Goal: Task Accomplishment & Management: Complete application form

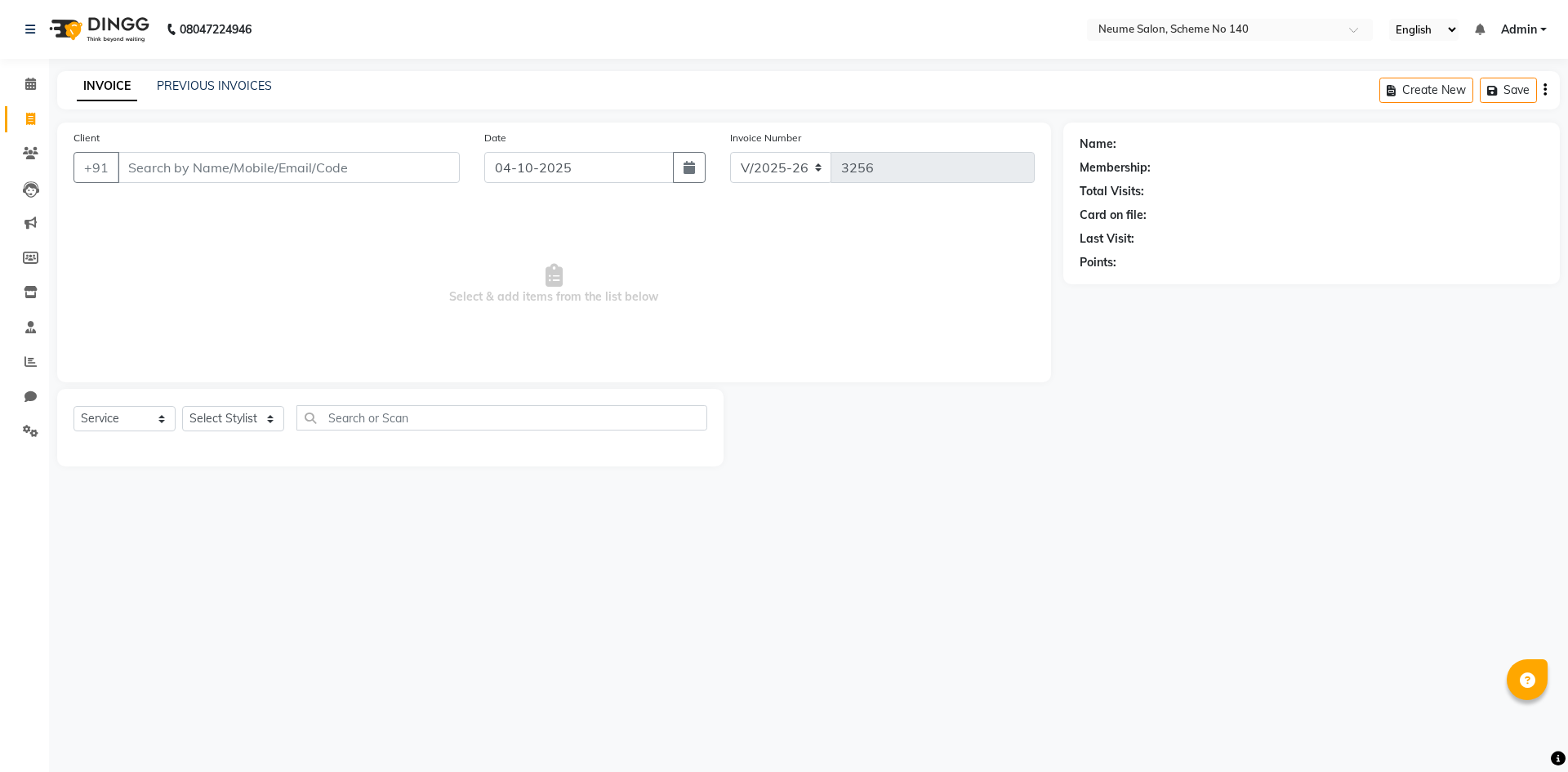
select select "8098"
select select "service"
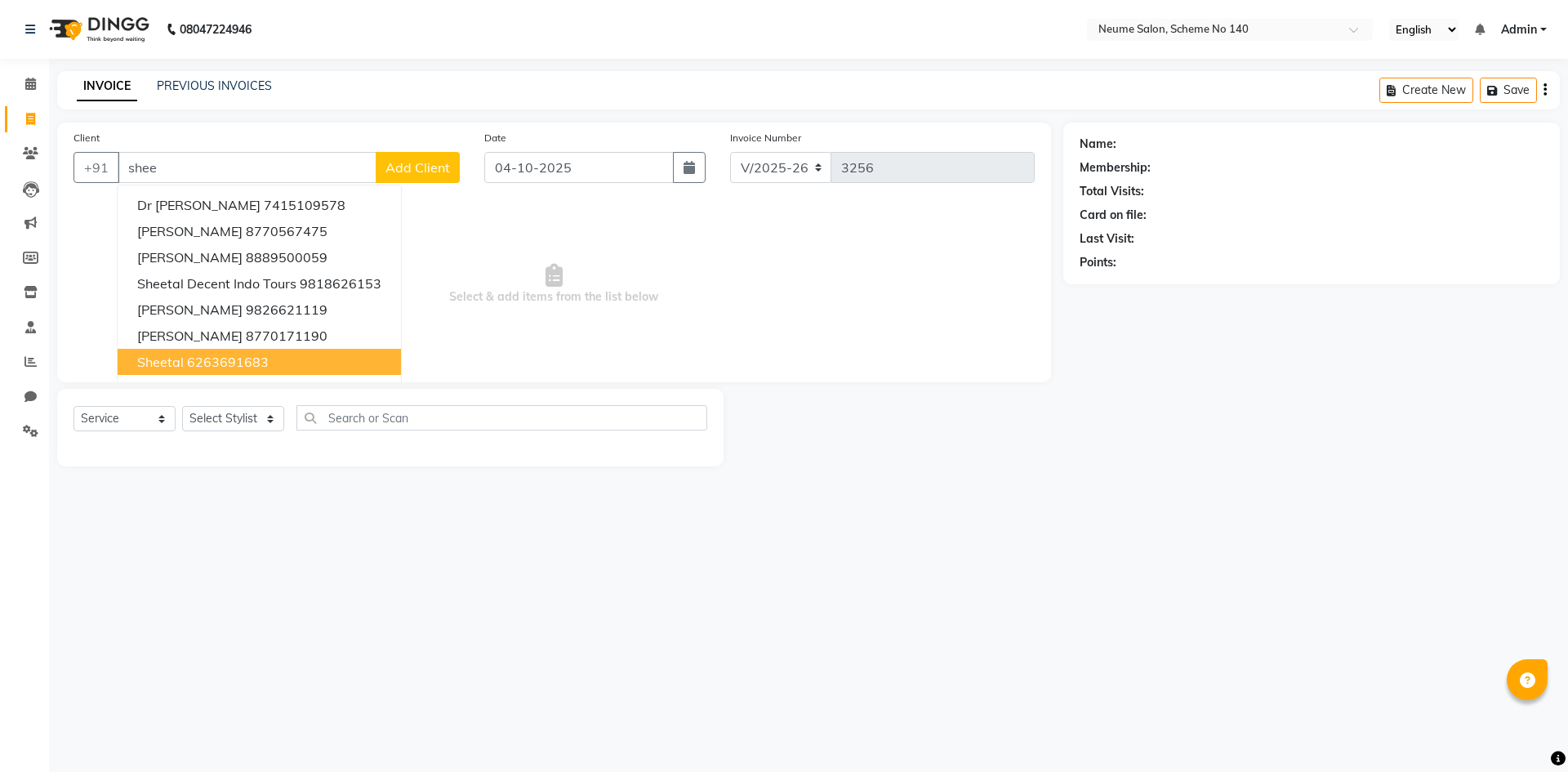
click at [196, 360] on ngb-highlight "6263691683" at bounding box center [228, 361] width 82 height 16
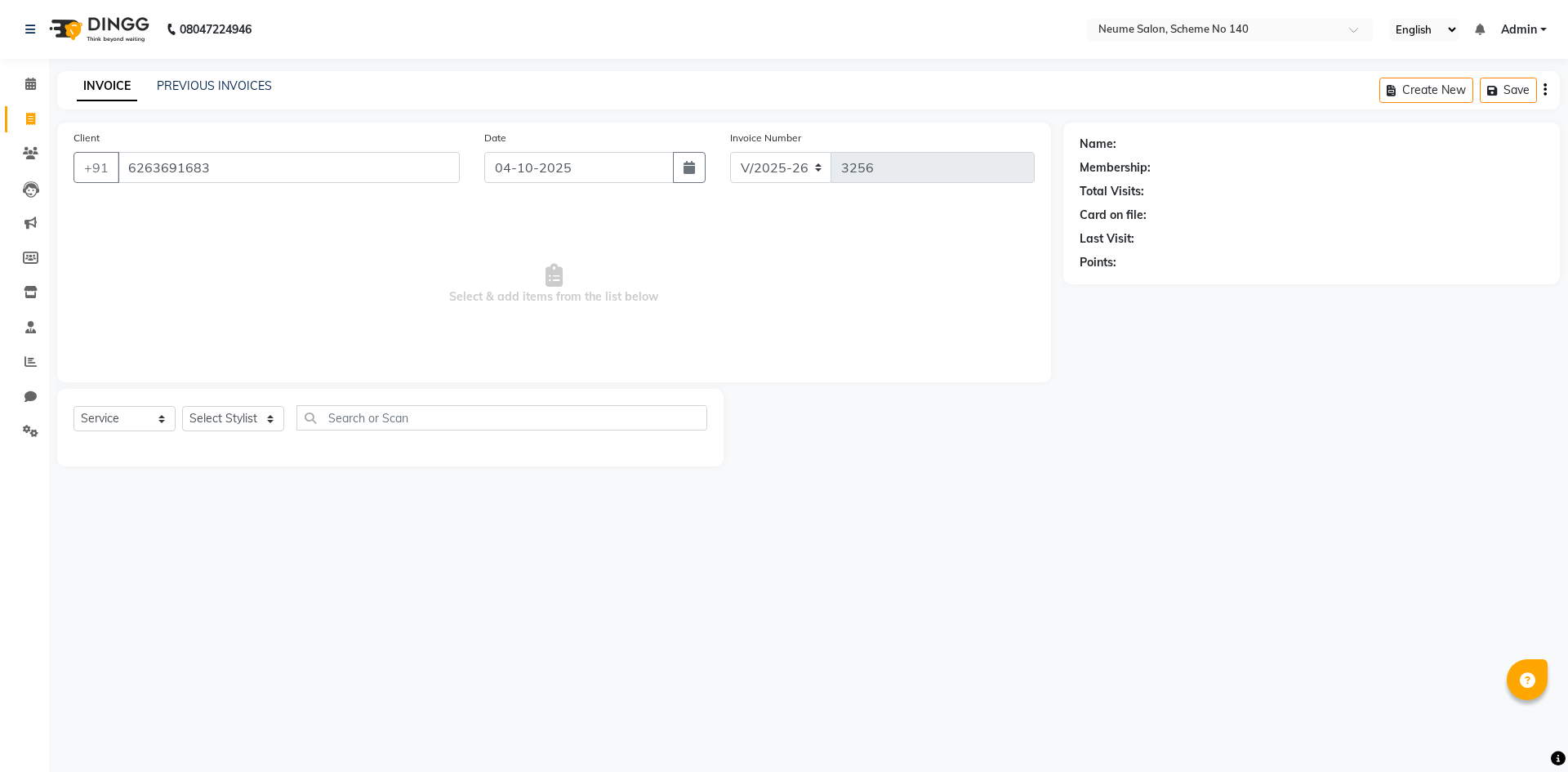
type input "6263691683"
click at [255, 419] on select "Select Stylist [PERSON_NAME] Ashvina [PERSON_NAME] [DATE][PERSON_NAME] Mahi [PE…" at bounding box center [233, 418] width 102 height 26
select select "81118"
click at [182, 406] on select "Select Stylist [PERSON_NAME] Ashvina [PERSON_NAME] [DATE][PERSON_NAME] Mahi [PE…" at bounding box center [233, 418] width 102 height 26
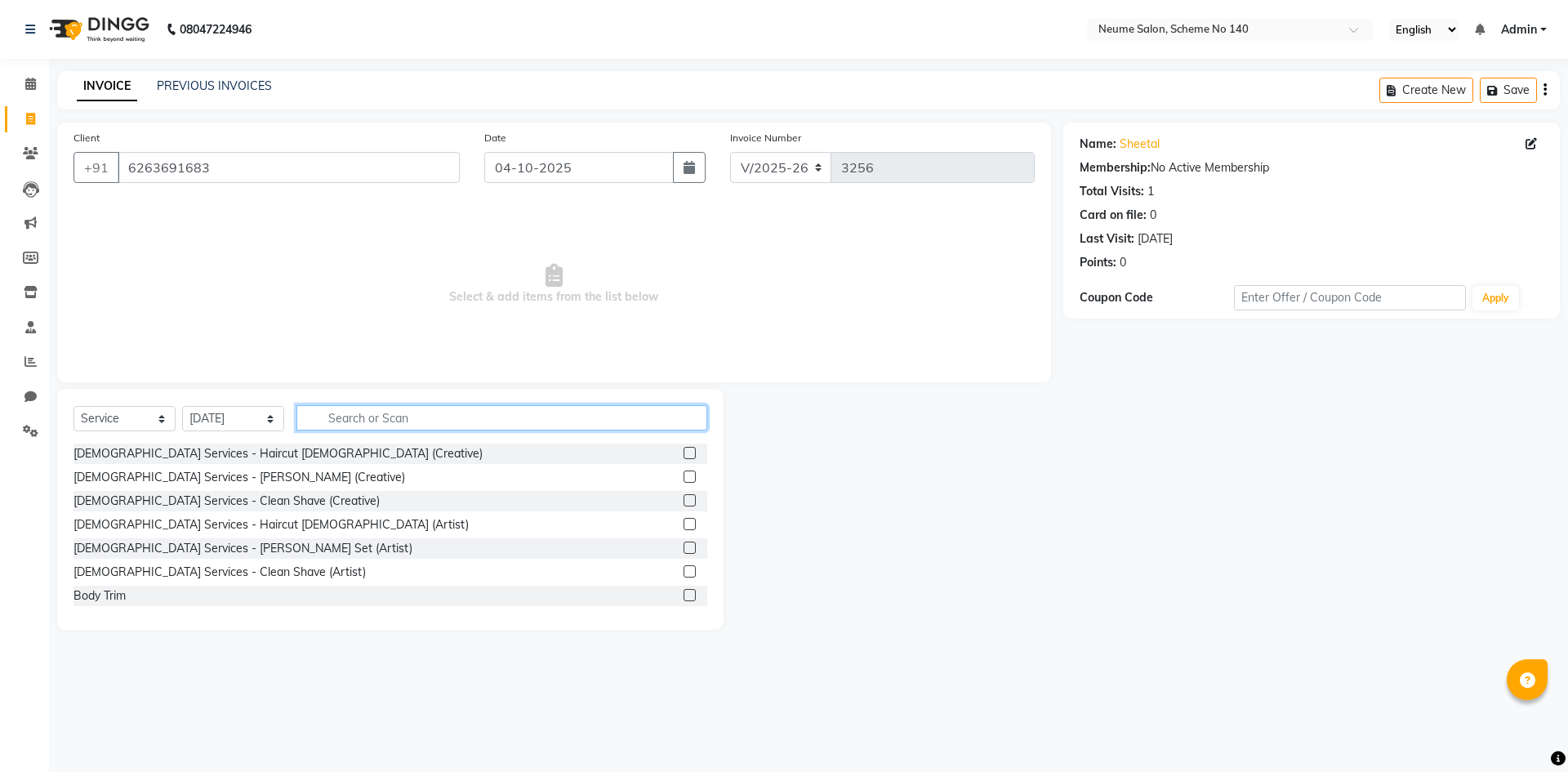
click at [371, 414] on input "text" at bounding box center [502, 417] width 411 height 26
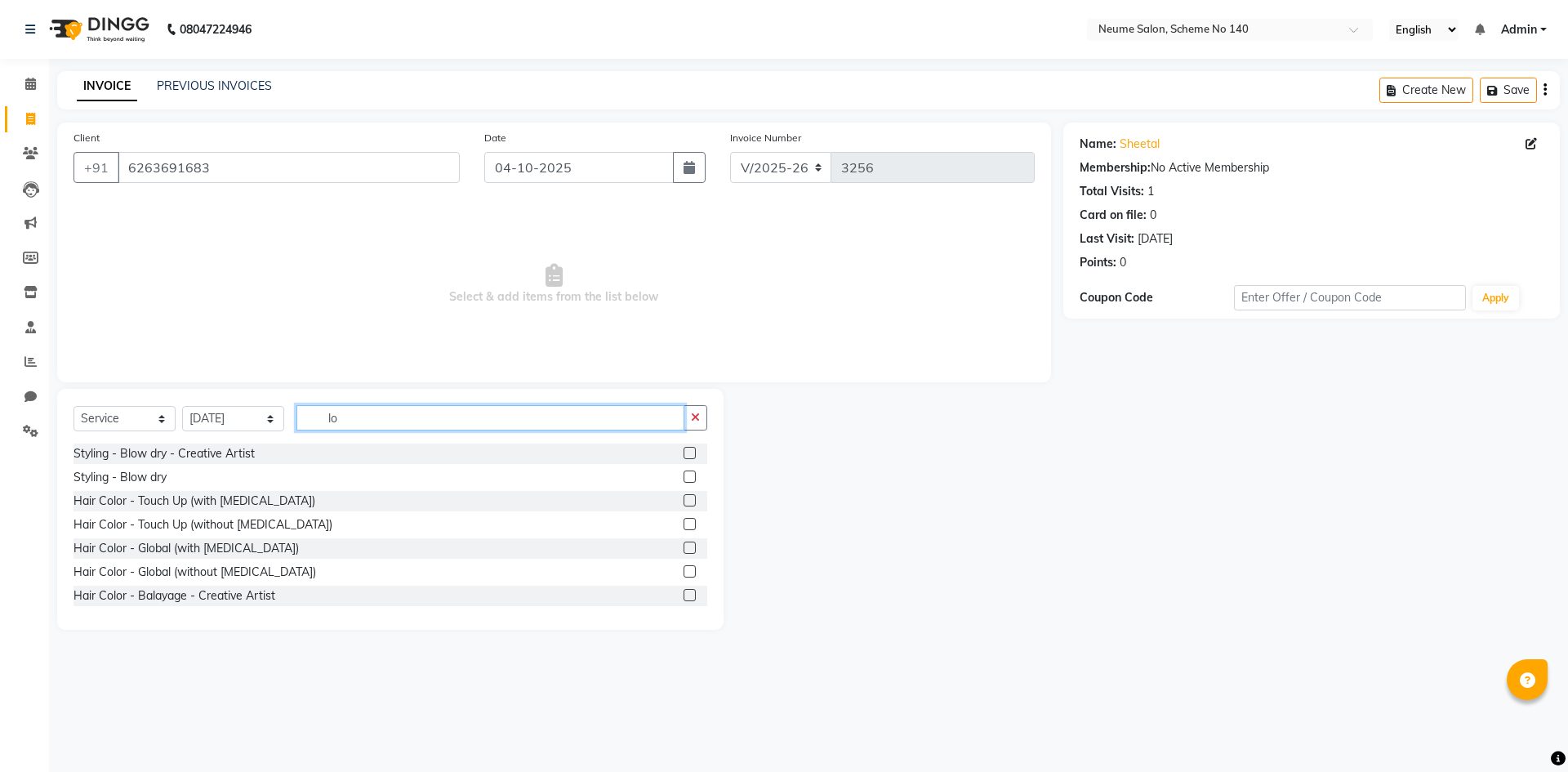
type input "l"
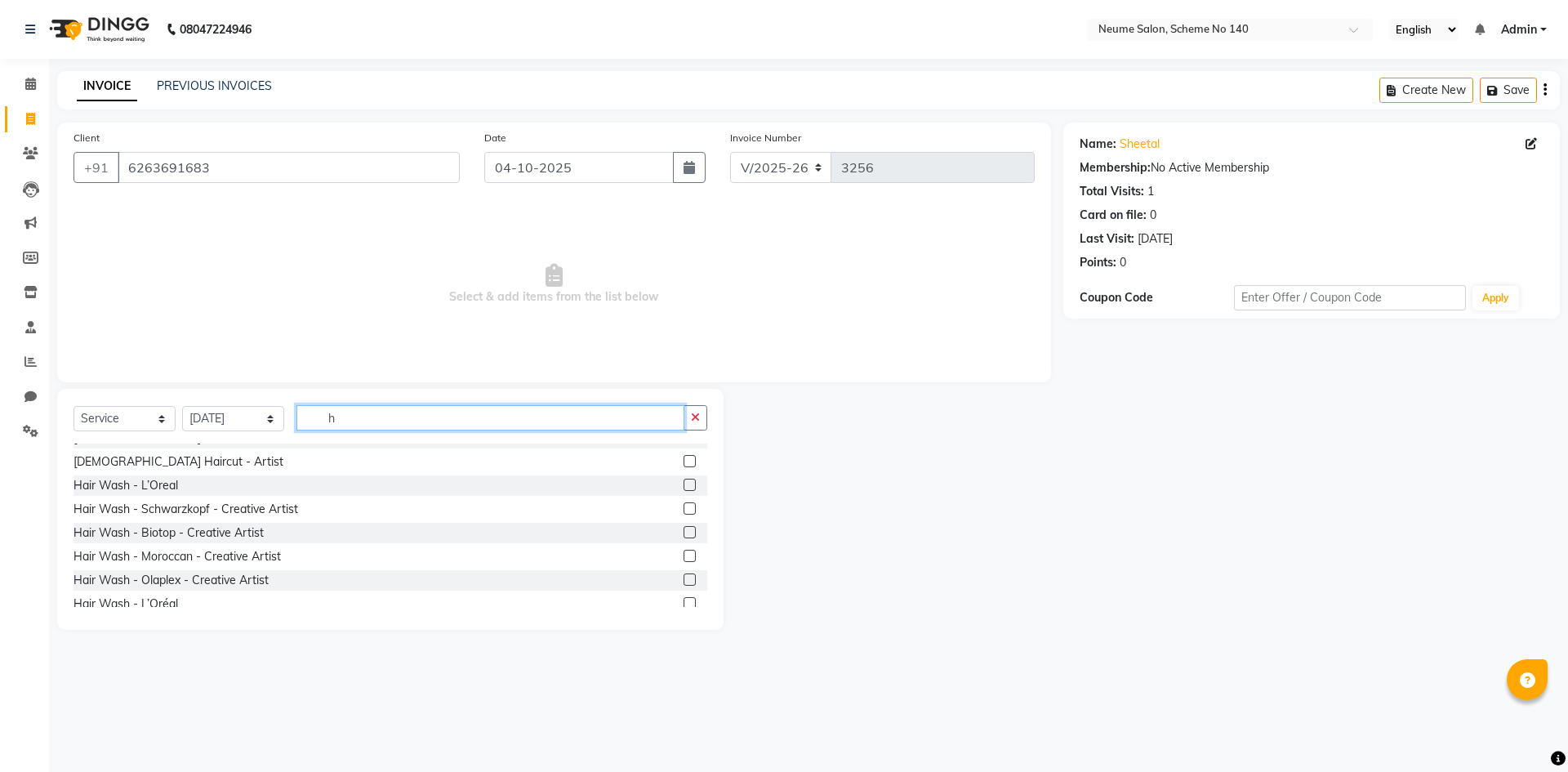
scroll to position [82, 0]
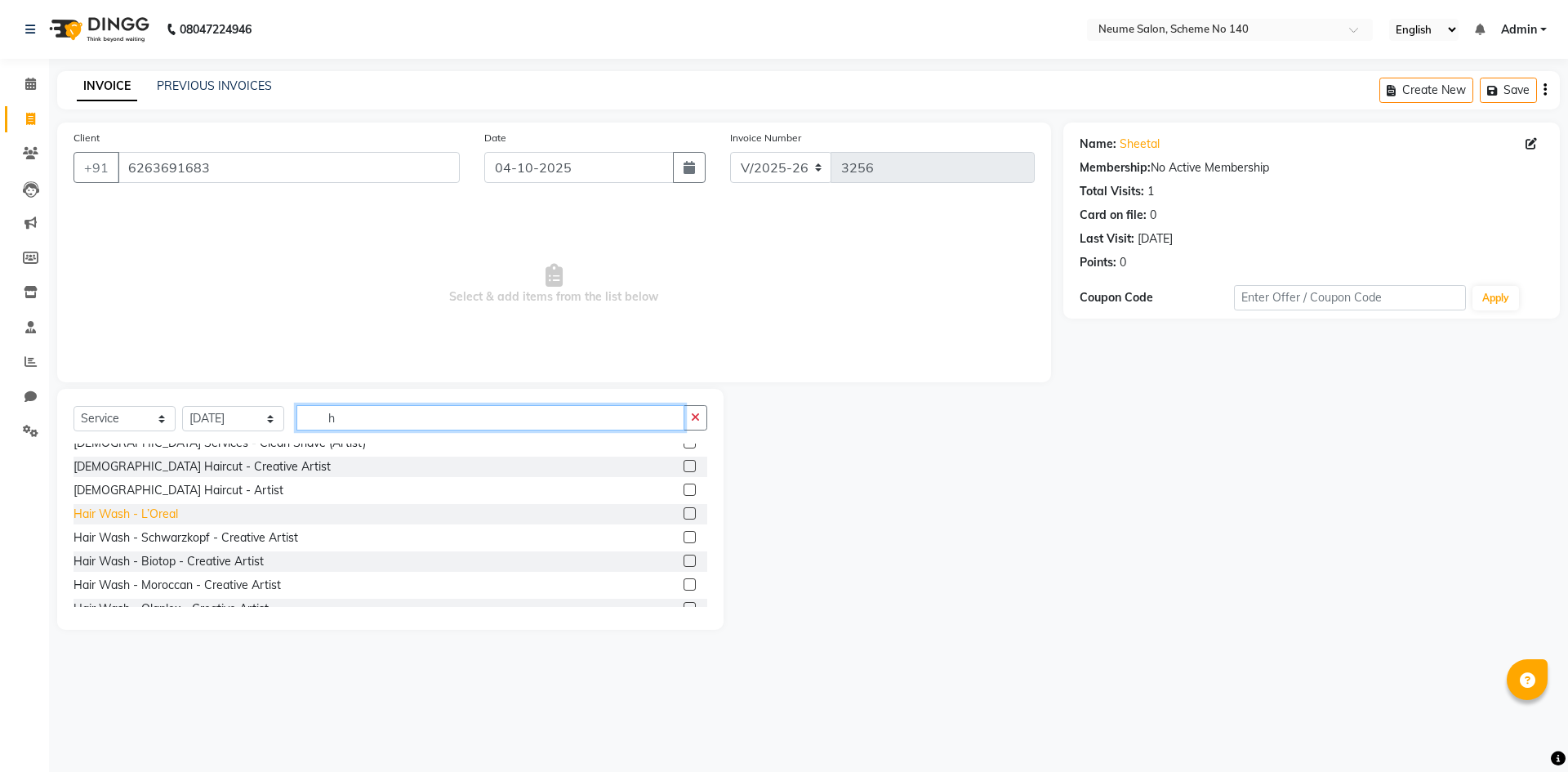
type input "h"
click at [145, 515] on div "Hair Wash - L’Oreal" at bounding box center [125, 514] width 105 height 17
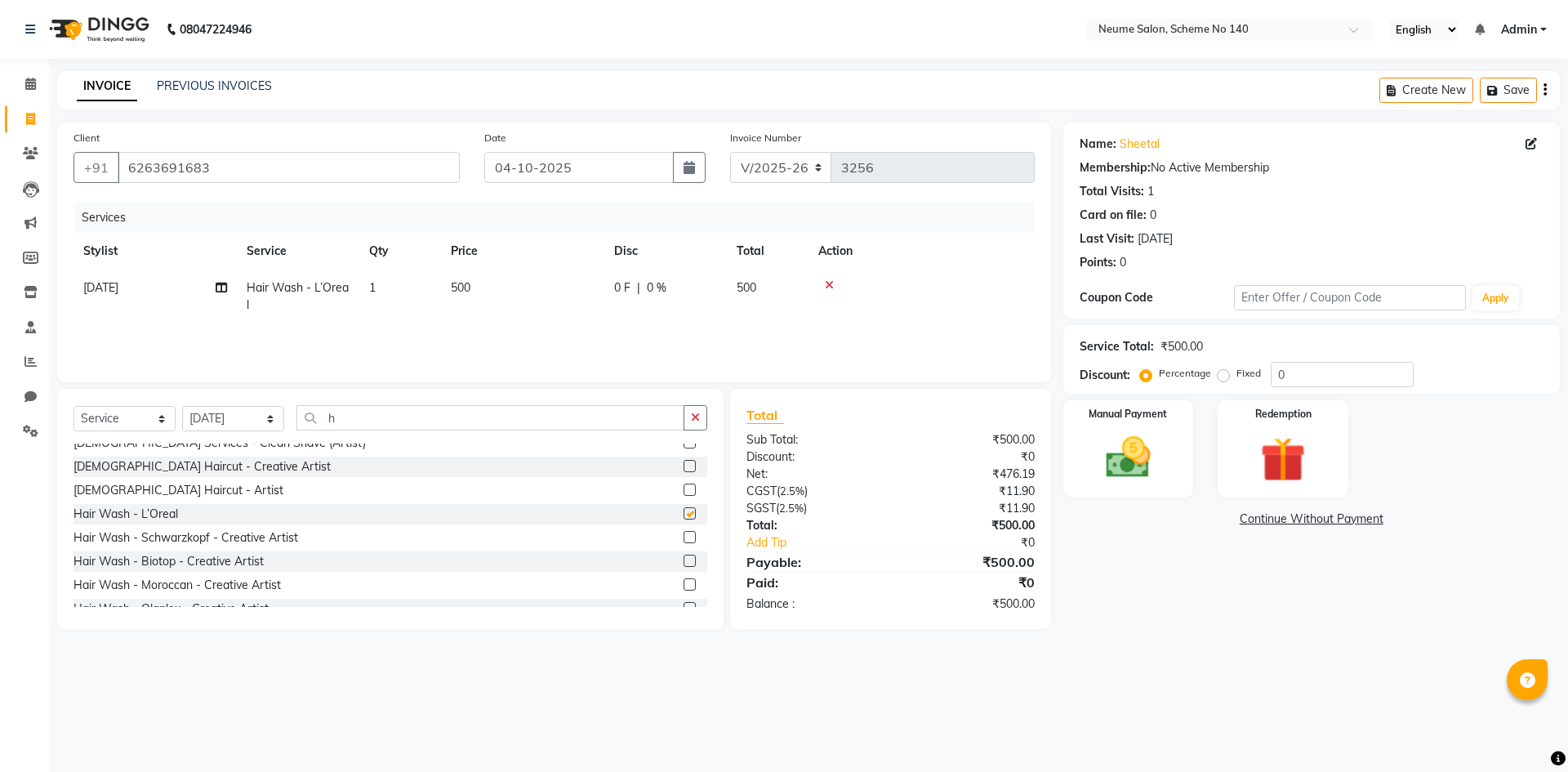
checkbox input "false"
click at [344, 410] on input "h" at bounding box center [491, 417] width 388 height 26
click at [692, 407] on button "button" at bounding box center [696, 417] width 24 height 26
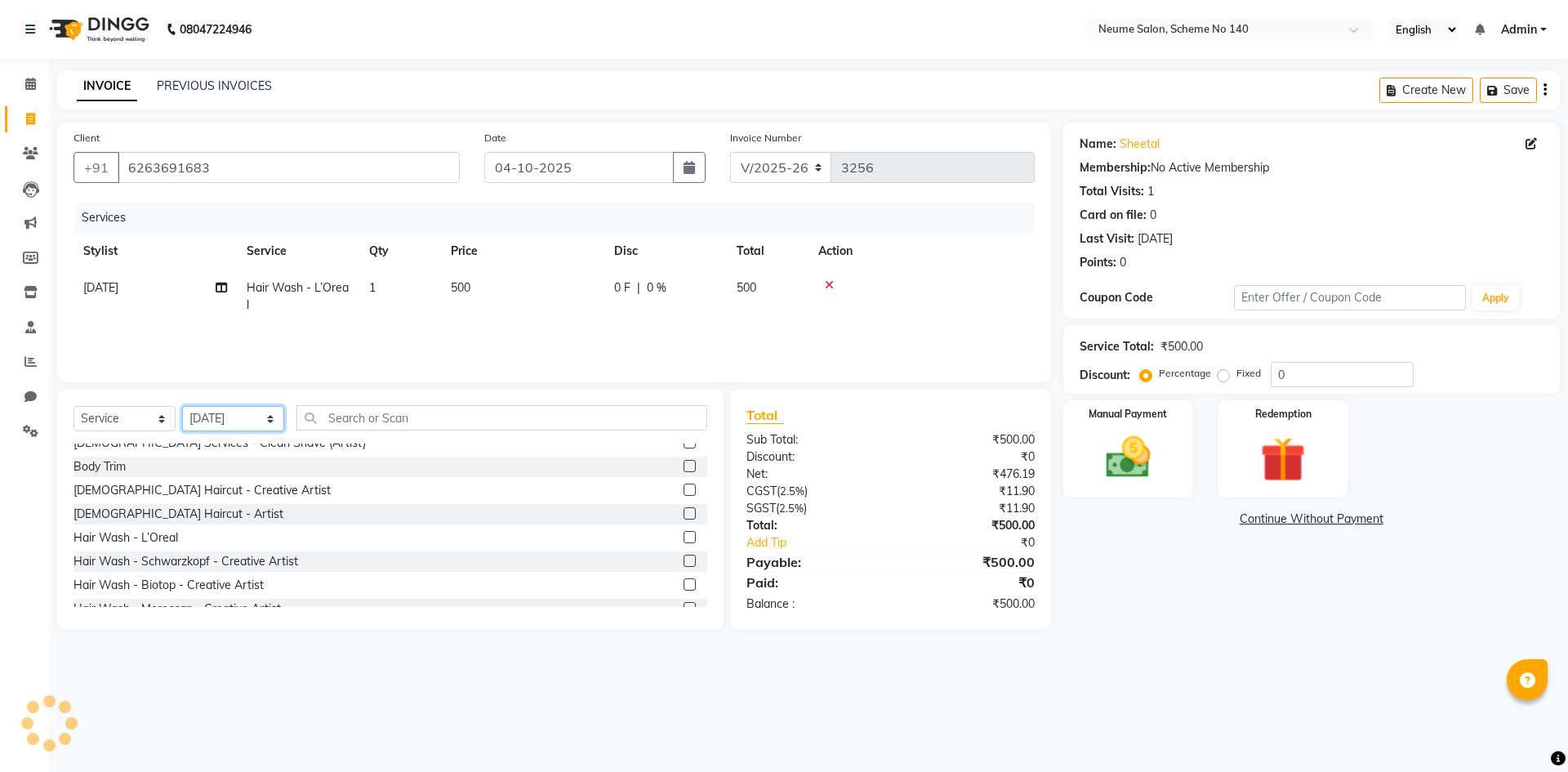
click at [247, 415] on select "Select Stylist [PERSON_NAME] Ashvina [PERSON_NAME] [DATE][PERSON_NAME] Mahi [PE…" at bounding box center [233, 418] width 102 height 26
select select "90654"
click at [182, 406] on select "Select Stylist [PERSON_NAME] Ashvina [PERSON_NAME] [DATE][PERSON_NAME] Mahi [PE…" at bounding box center [233, 418] width 102 height 26
click at [373, 431] on div "Select Service Product Membership Package Voucher Prepaid Gift Card Select Styl…" at bounding box center [389, 423] width 633 height 38
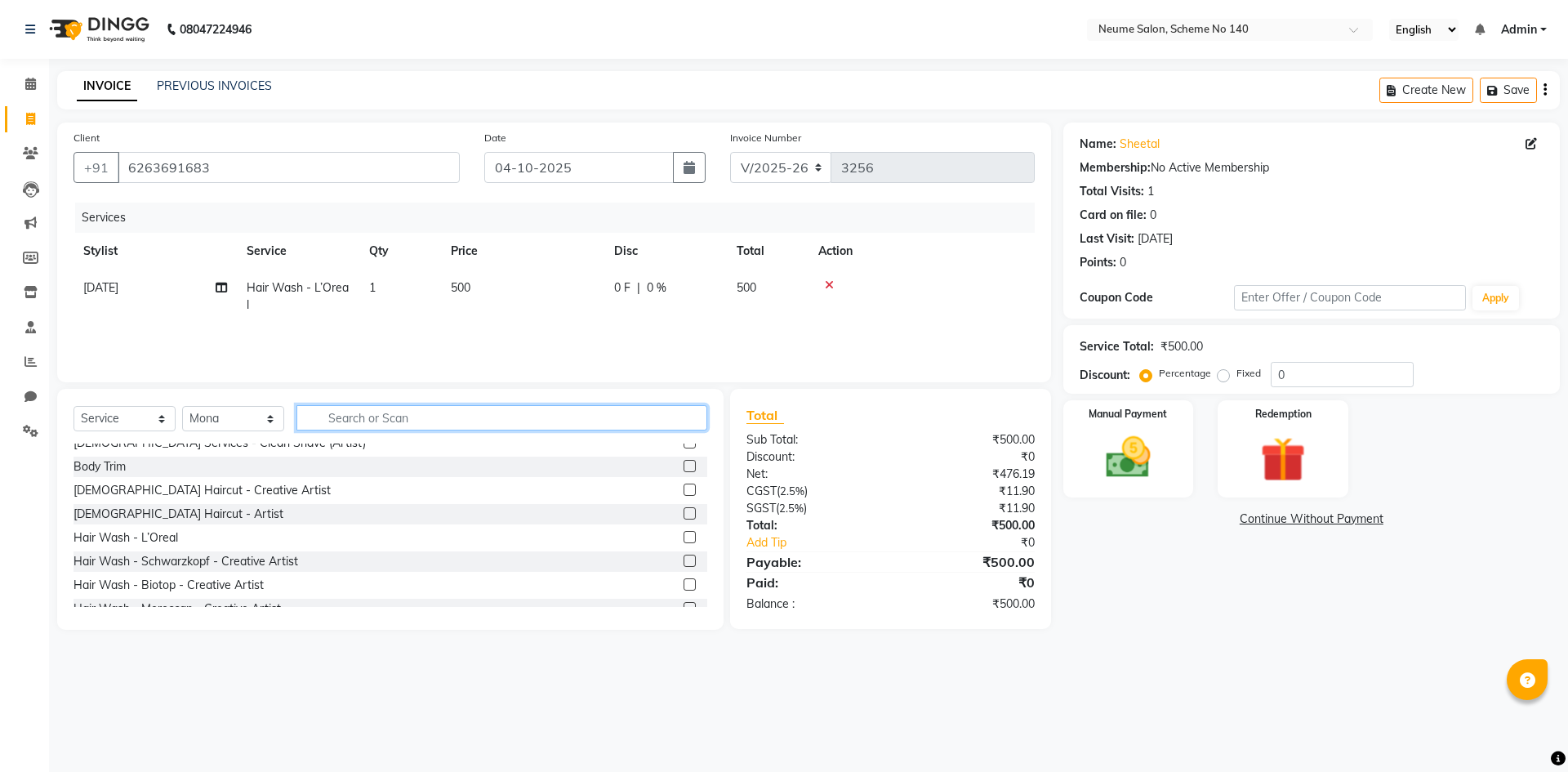
click at [369, 413] on input "text" at bounding box center [502, 417] width 411 height 26
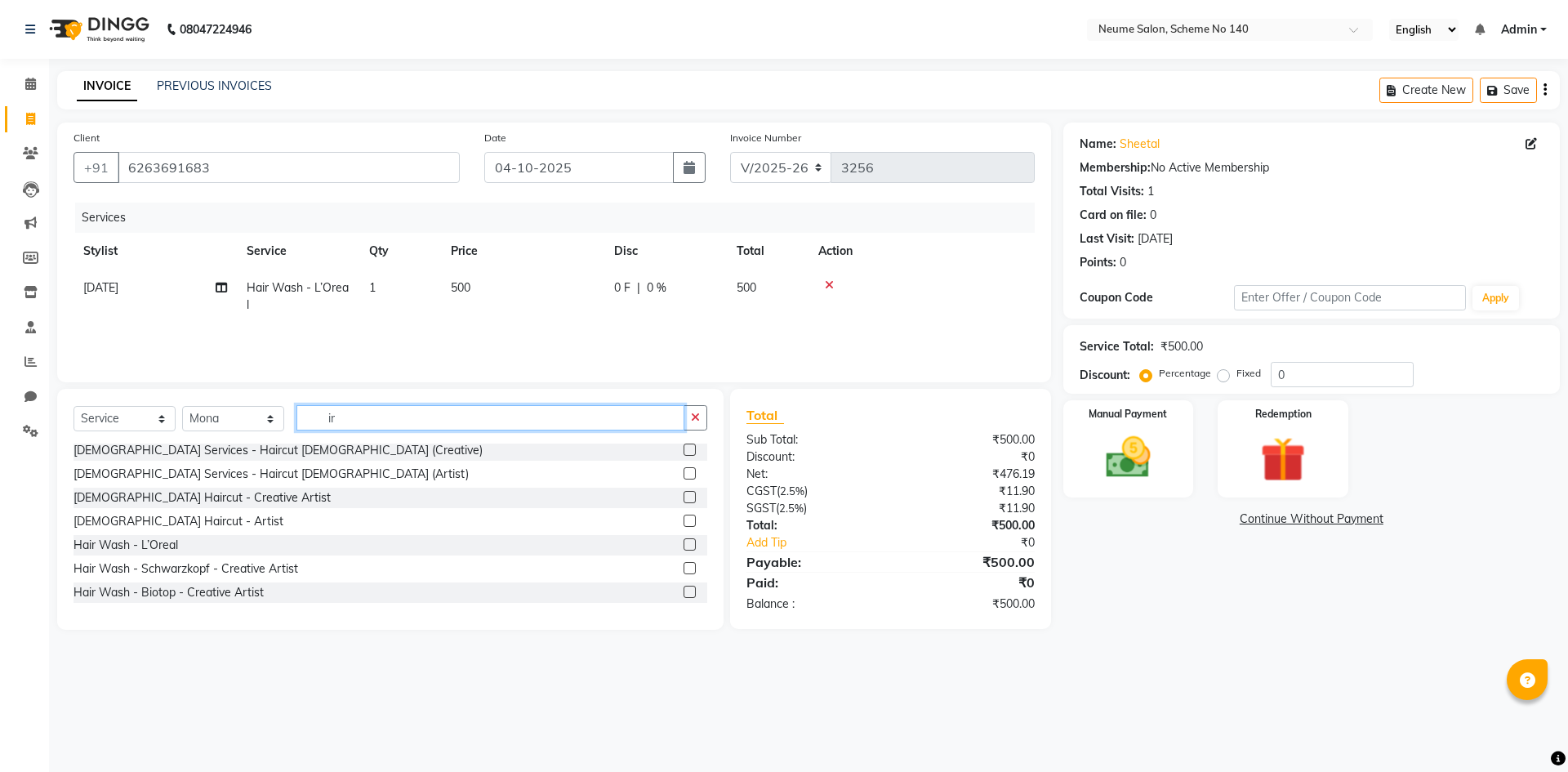
scroll to position [0, 0]
type input "i"
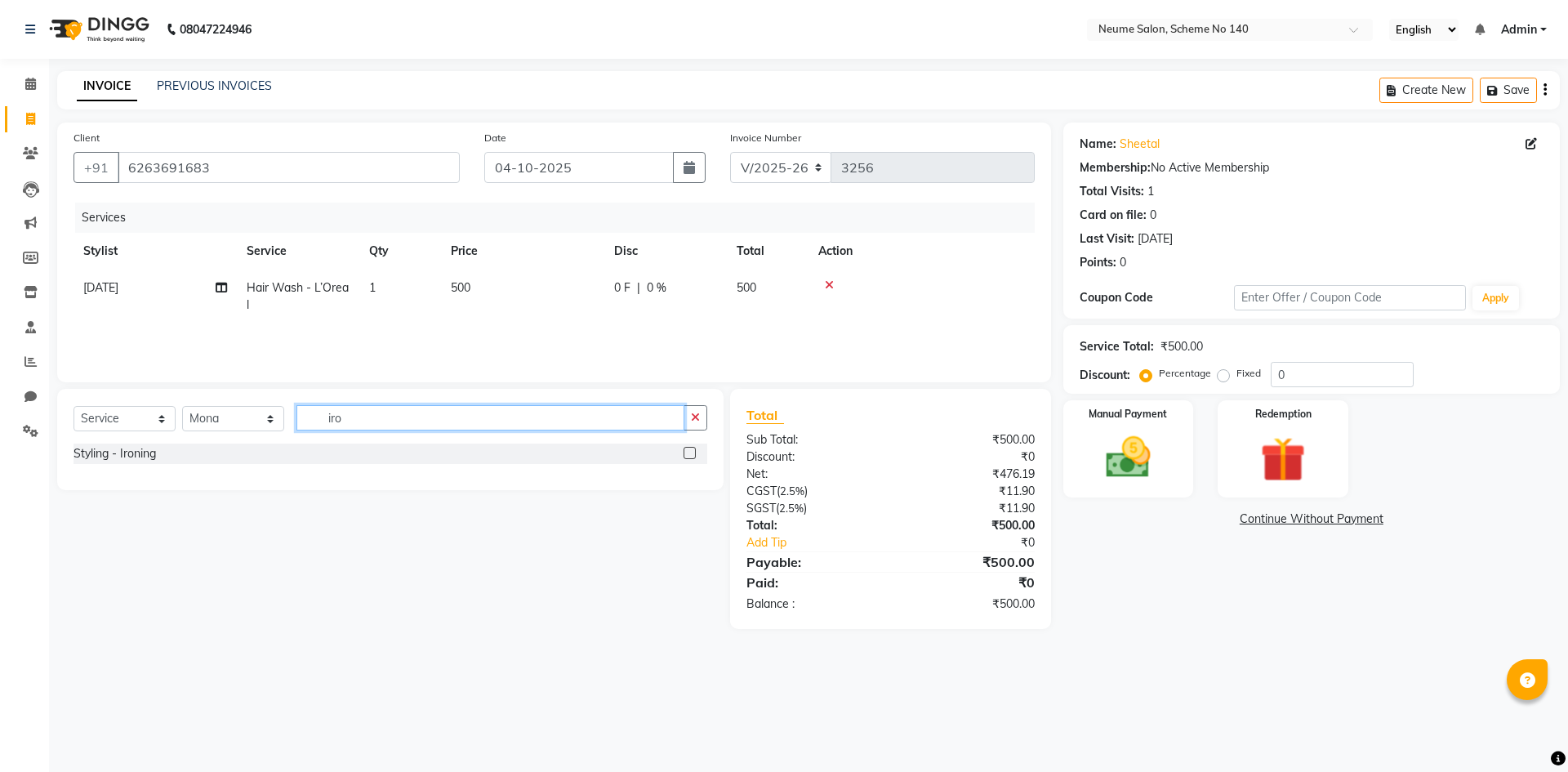
type input "iro"
click at [251, 442] on div "Select Service Product Membership Package Voucher Prepaid Gift Card Select Styl…" at bounding box center [389, 423] width 633 height 38
click at [108, 449] on div "Styling - Ironing" at bounding box center [114, 453] width 82 height 17
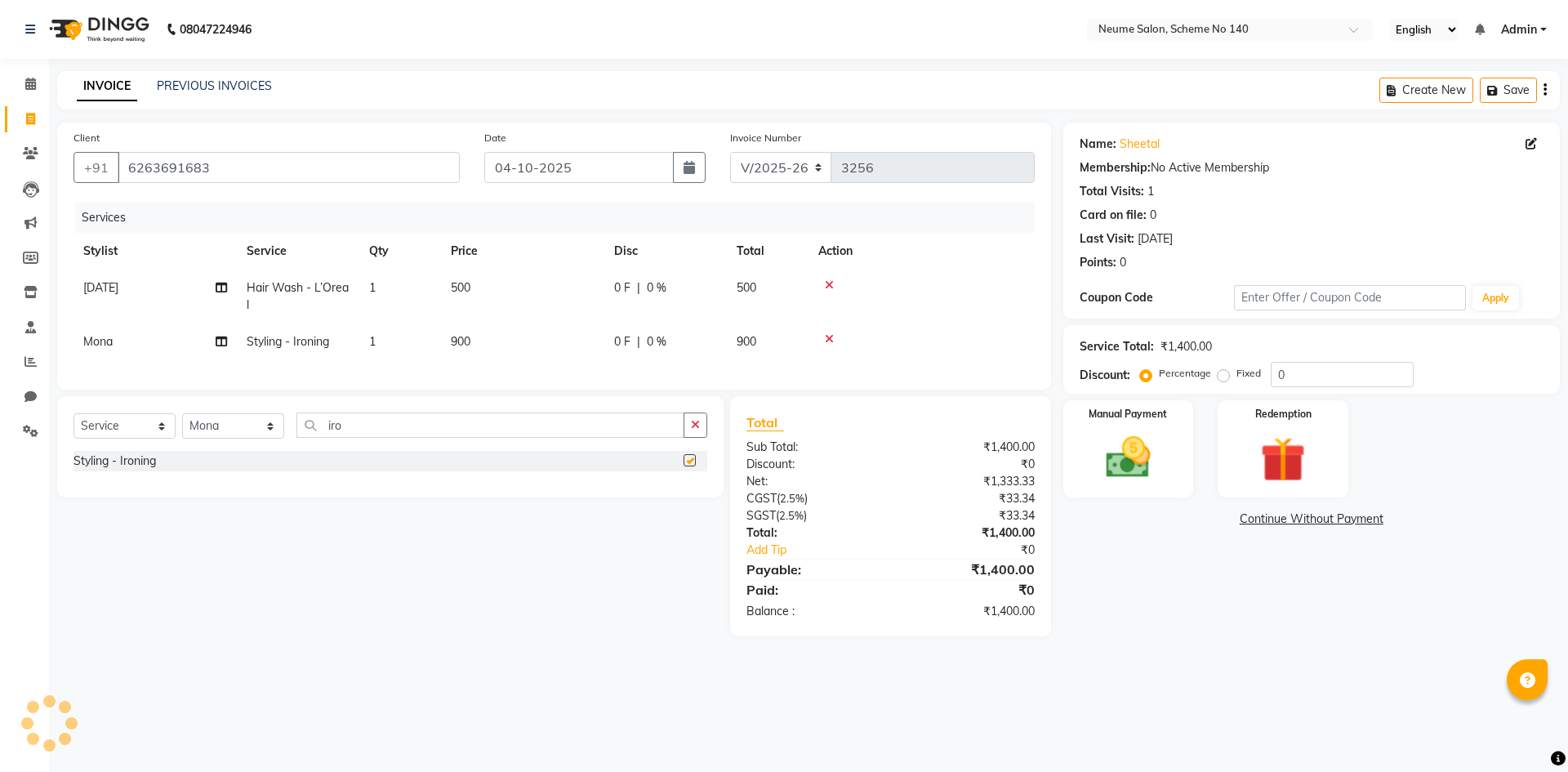
checkbox input "false"
click at [463, 342] on span "900" at bounding box center [460, 341] width 20 height 14
select select "90654"
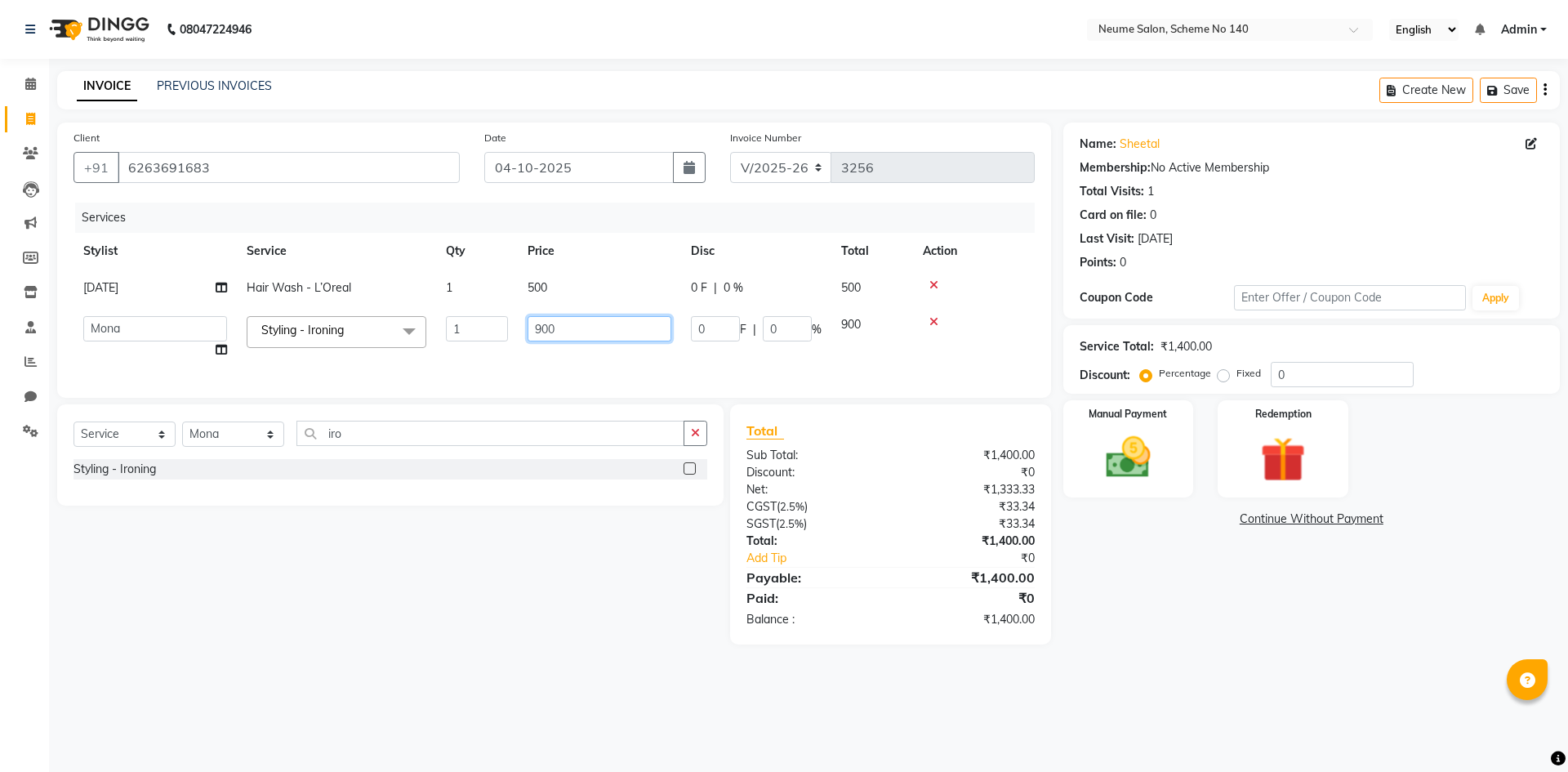
click at [546, 325] on input "900" at bounding box center [599, 329] width 144 height 26
type input "1000"
click at [335, 443] on input "iro" at bounding box center [491, 434] width 388 height 26
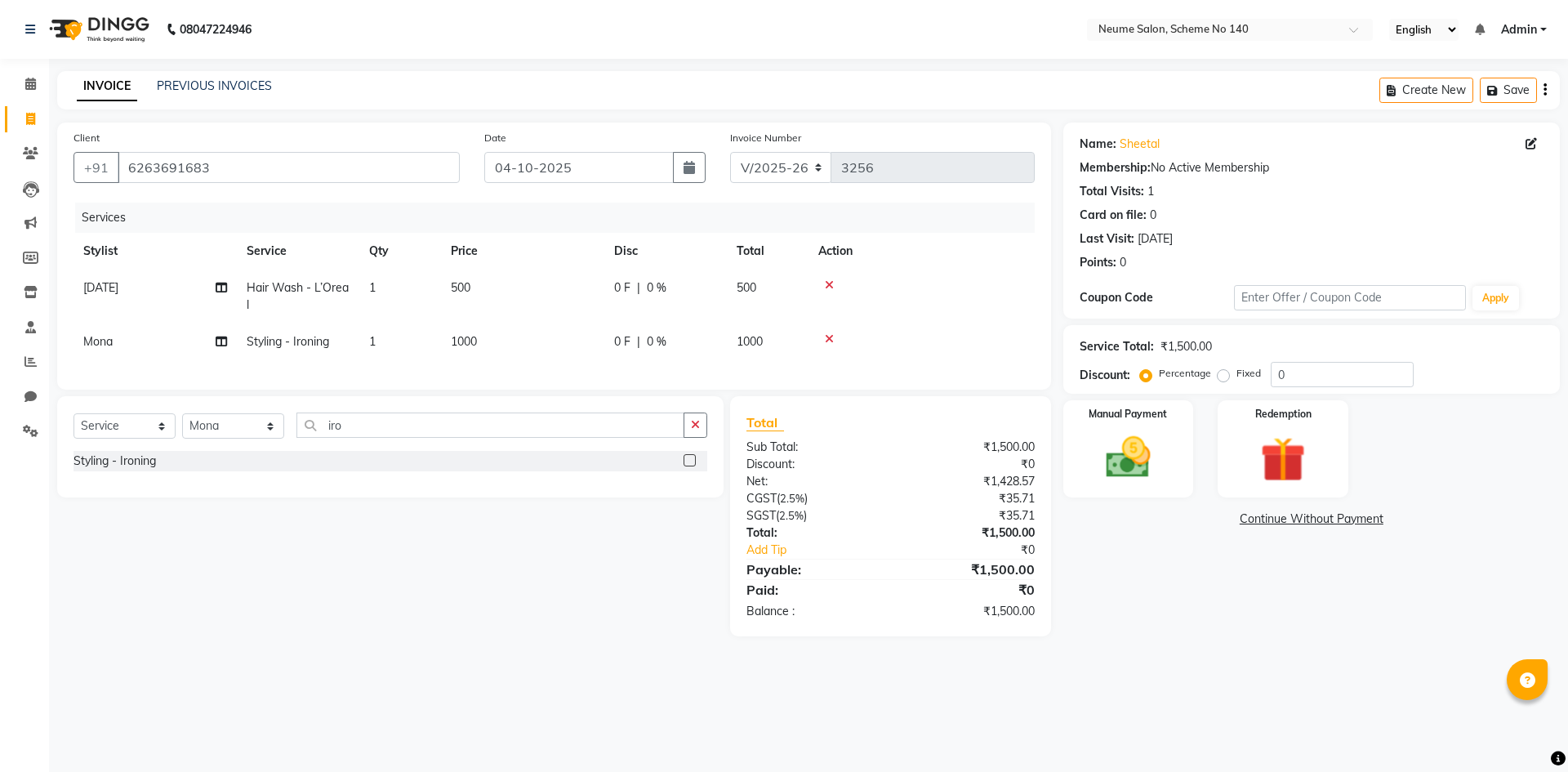
drag, startPoint x: 697, startPoint y: 442, endPoint x: 286, endPoint y: 449, distance: 411.1
click at [696, 438] on button "button" at bounding box center [696, 425] width 24 height 26
type input "iro"
click at [247, 439] on select "Select Stylist [PERSON_NAME] Ashvina [PERSON_NAME] [DATE][PERSON_NAME] Mahi [PE…" at bounding box center [233, 426] width 102 height 26
select select "75330"
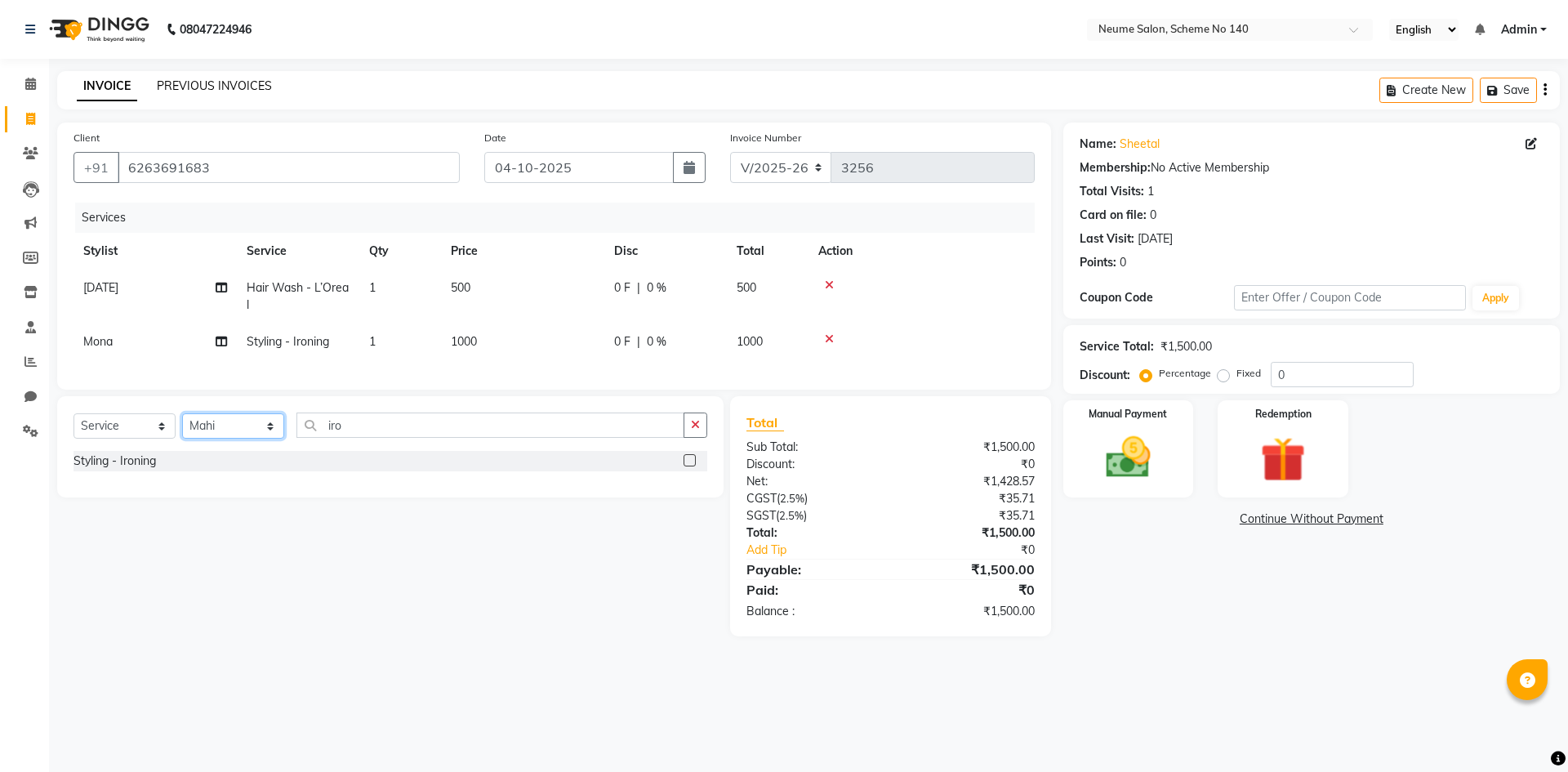
click at [182, 425] on select "Select Stylist [PERSON_NAME] Ashvina [PERSON_NAME] [DATE][PERSON_NAME] Mahi [PE…" at bounding box center [233, 426] width 102 height 26
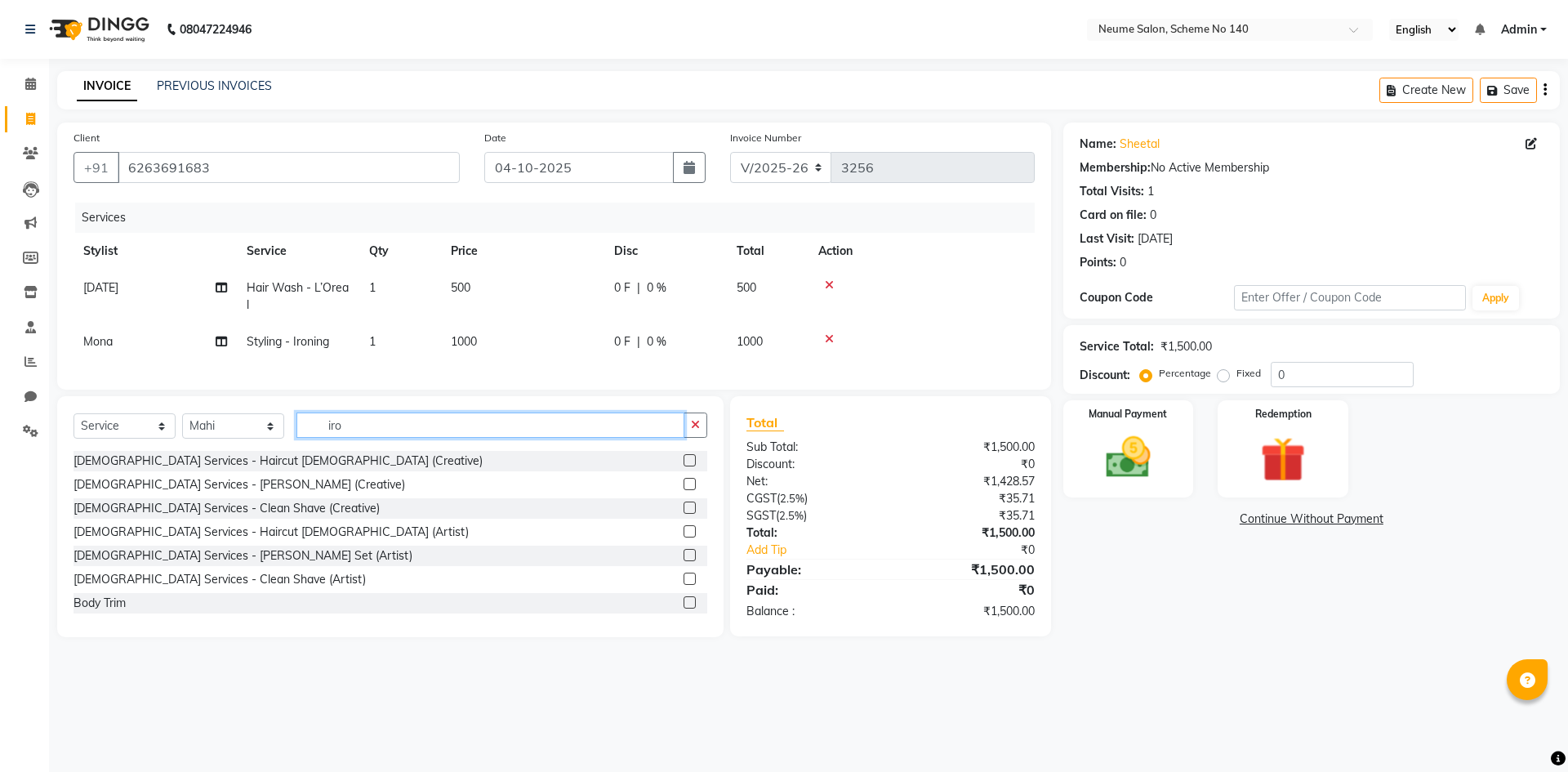
click at [363, 433] on input "iro" at bounding box center [491, 425] width 388 height 26
type input "i"
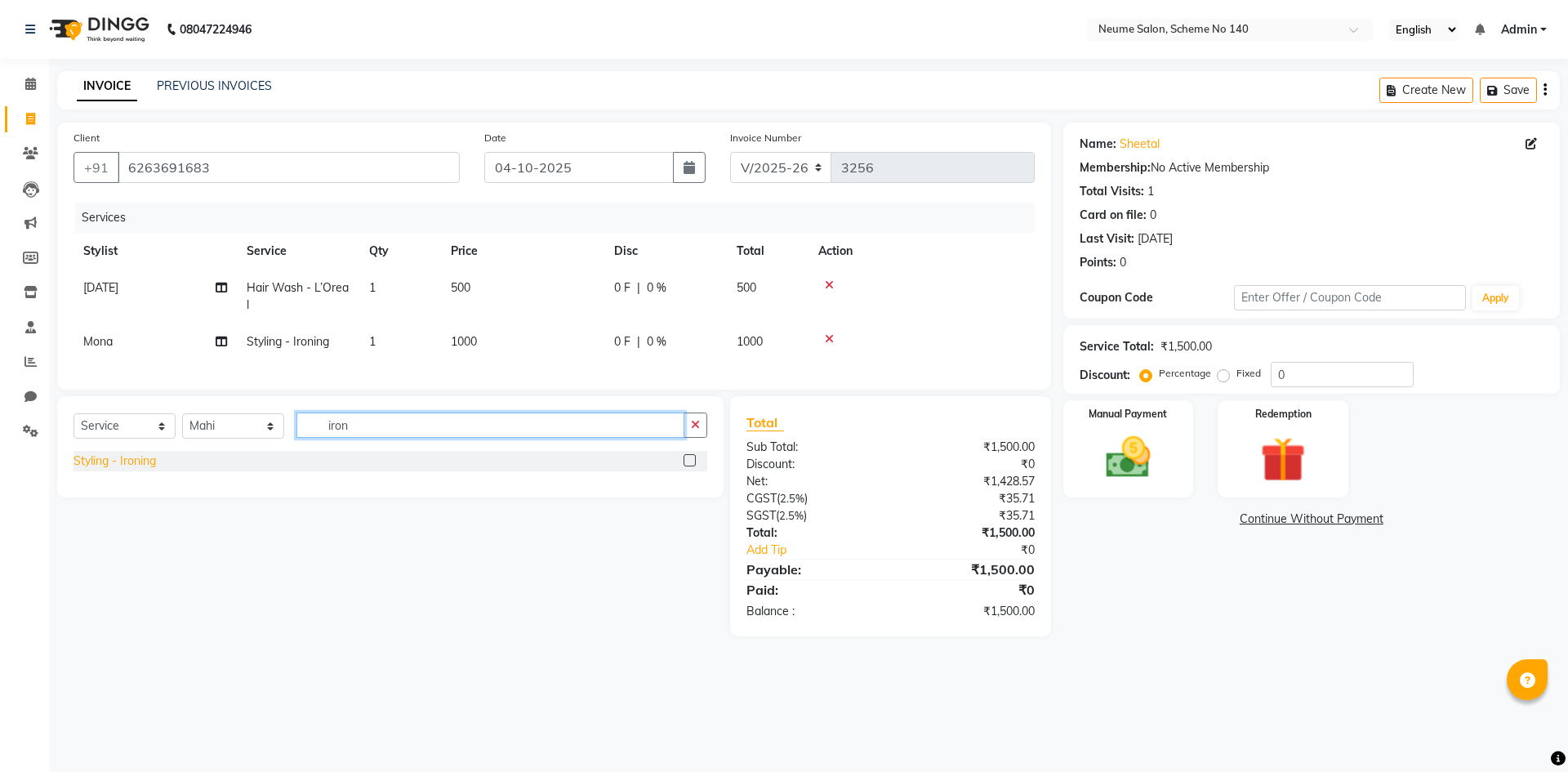
type input "iron"
click at [150, 469] on div "Styling - Ironing" at bounding box center [114, 461] width 82 height 17
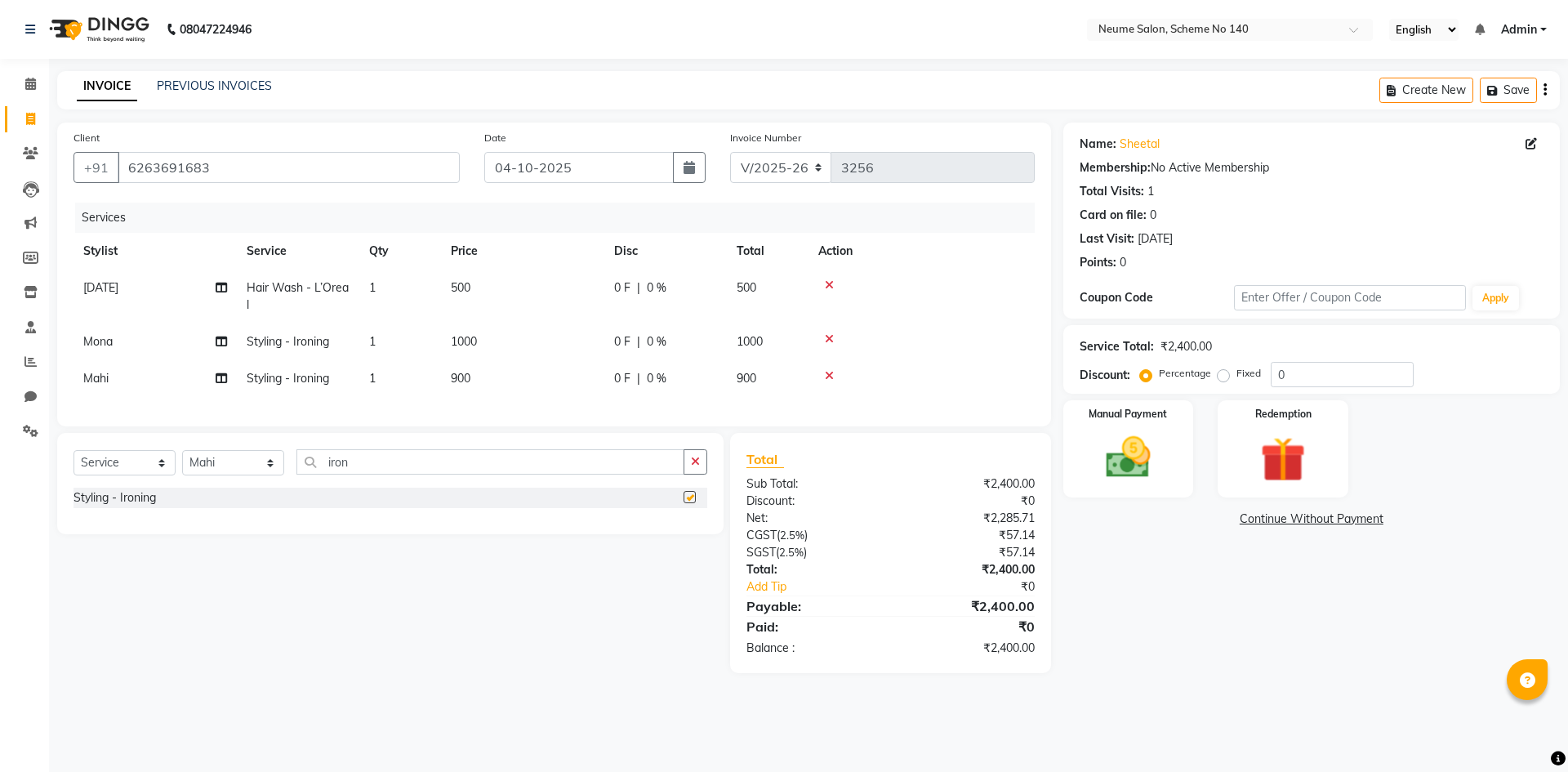
checkbox input "false"
click at [458, 380] on span "900" at bounding box center [460, 377] width 20 height 14
select select "75330"
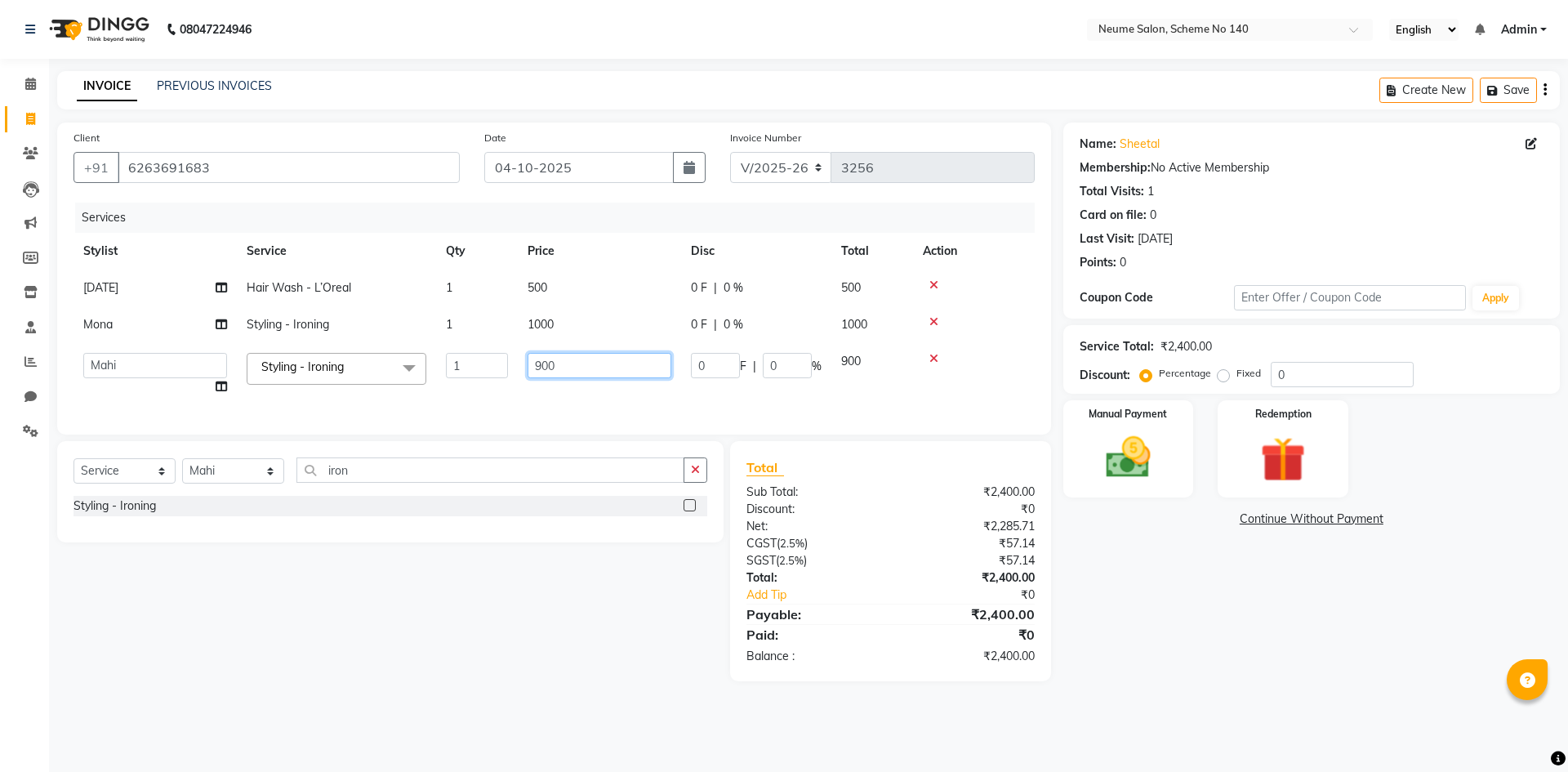
click at [540, 354] on td "900" at bounding box center [599, 373] width 163 height 62
type input "1000"
click at [1089, 427] on div "Manual Payment" at bounding box center [1128, 449] width 135 height 100
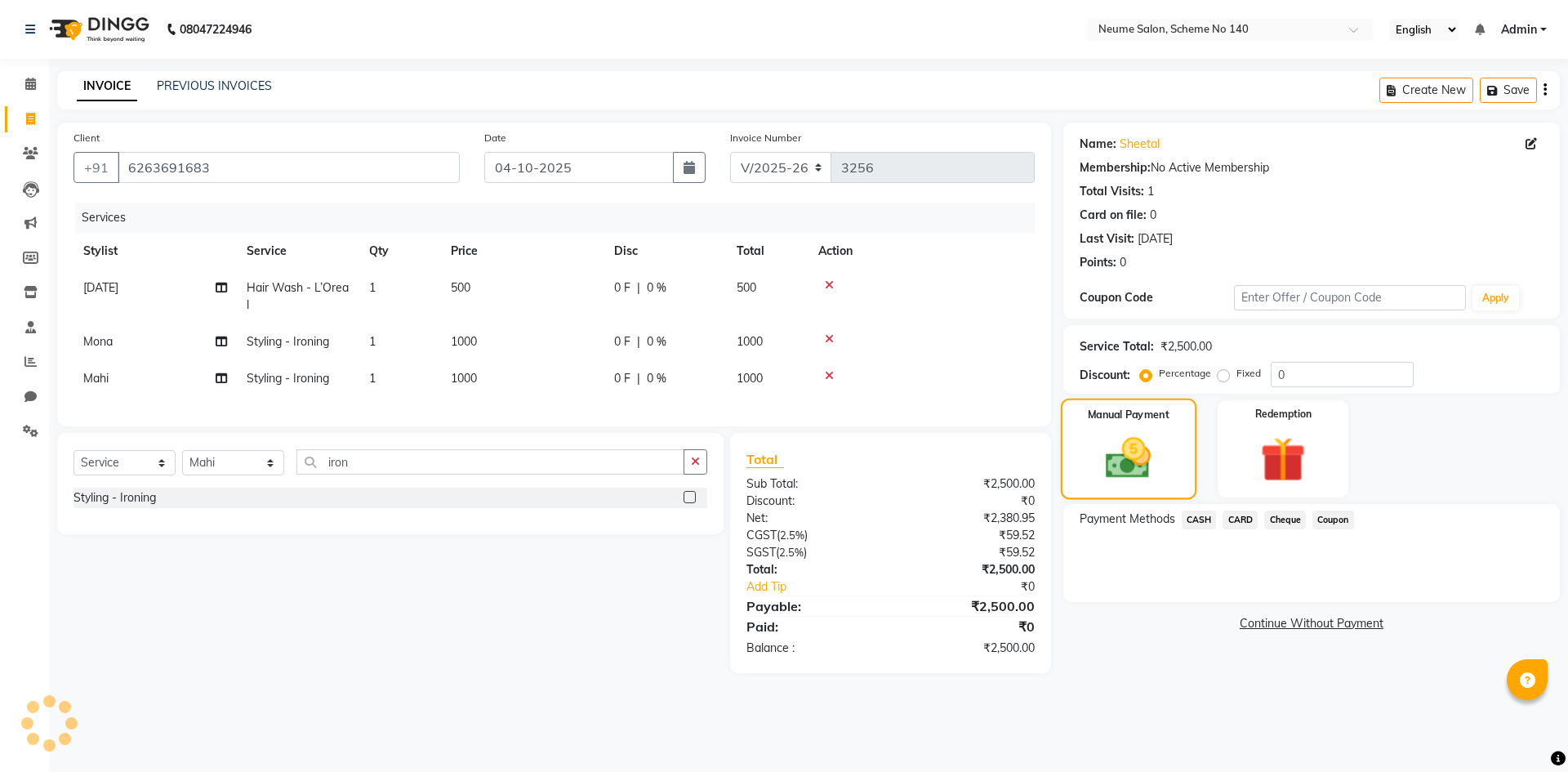
click at [1094, 428] on div "Manual Payment" at bounding box center [1128, 449] width 135 height 100
click at [1204, 514] on span "CASH" at bounding box center [1199, 519] width 35 height 19
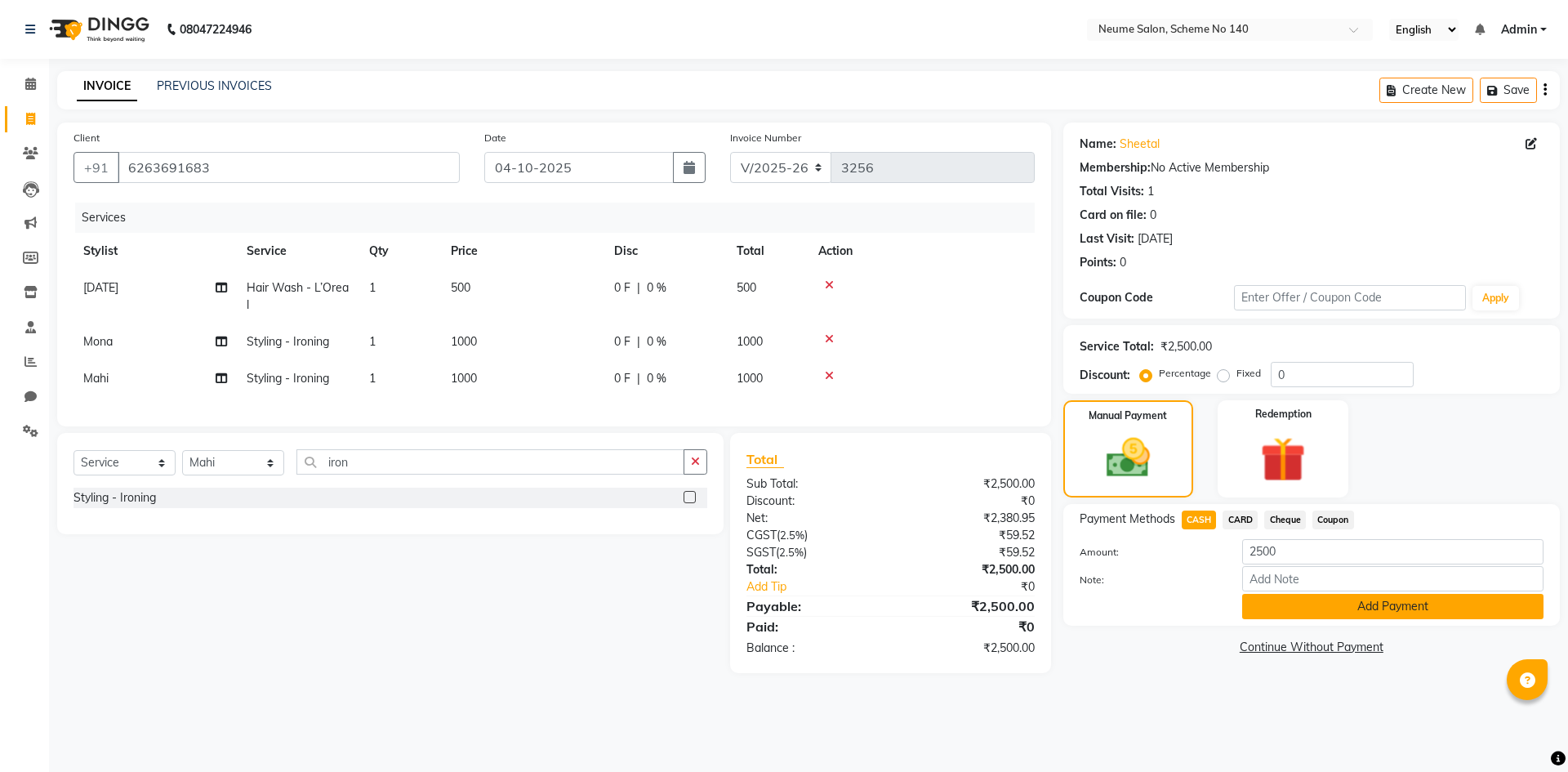
click at [1339, 604] on button "Add Payment" at bounding box center [1393, 606] width 301 height 26
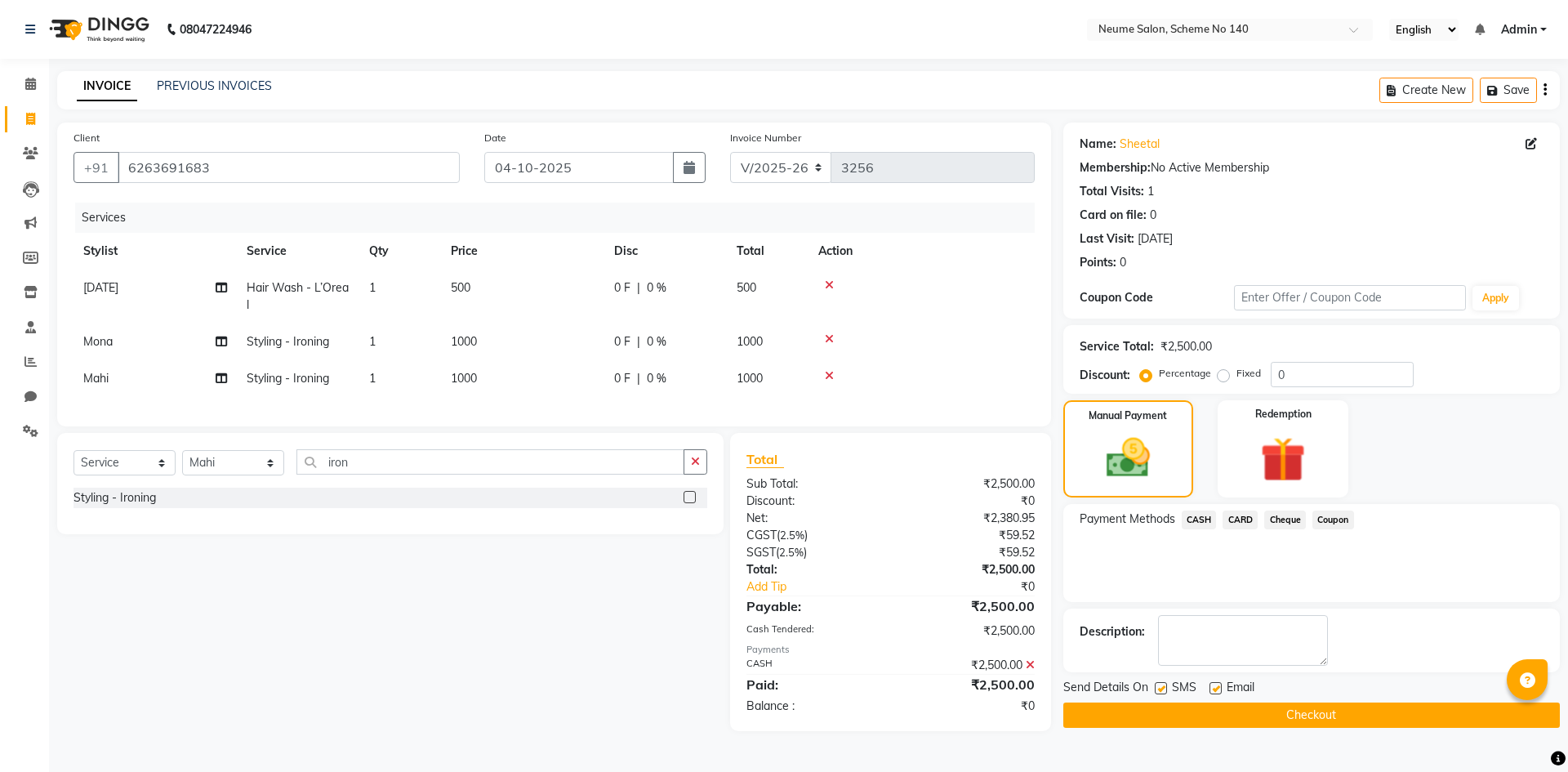
click at [1284, 755] on main "INVOICE PREVIOUS INVOICES Create New Save Client [PHONE_NUMBER] Date [DATE] Inv…" at bounding box center [809, 413] width 1519 height 684
click at [1270, 723] on button "Checkout" at bounding box center [1311, 715] width 497 height 26
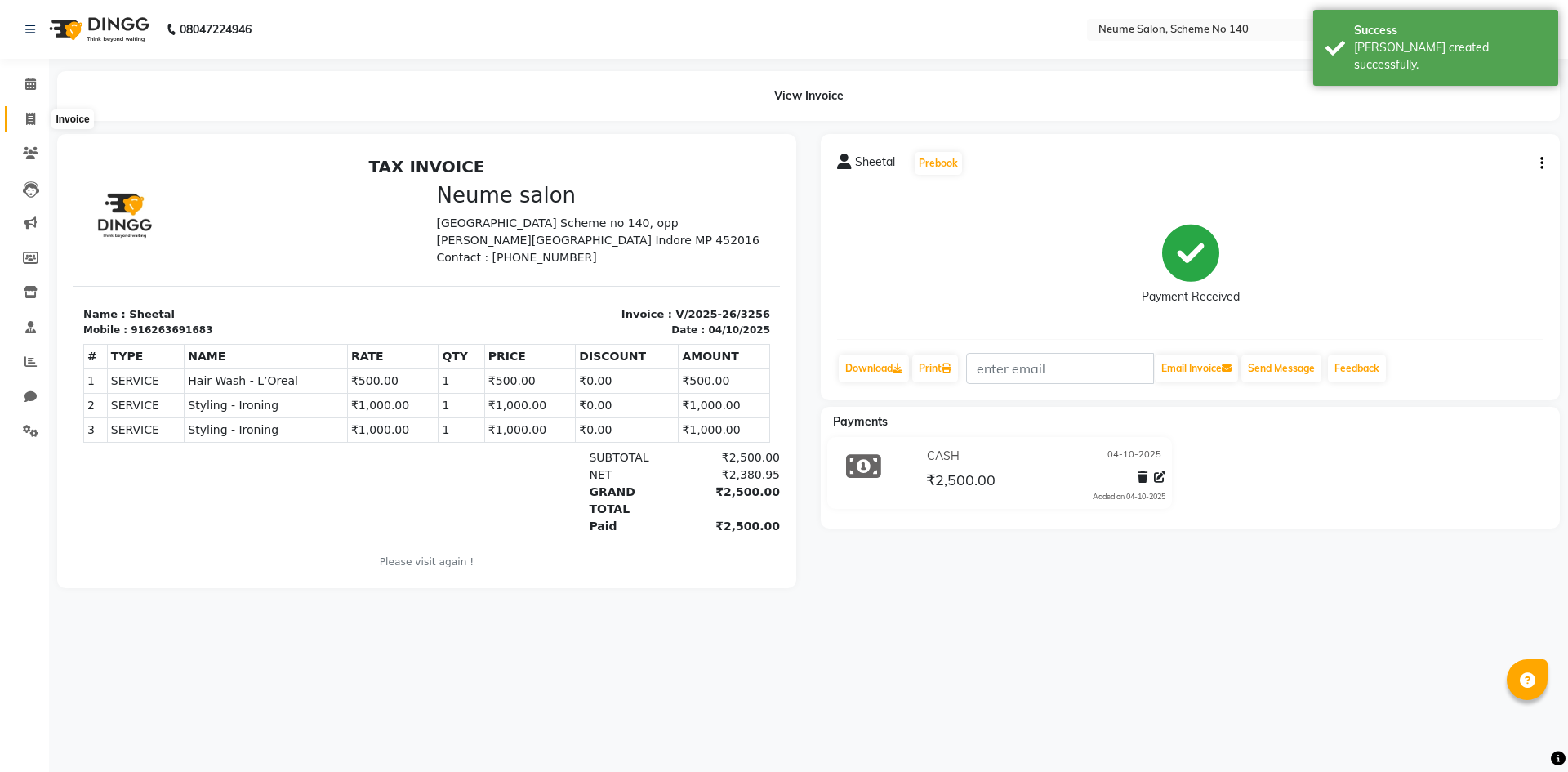
click at [27, 115] on icon at bounding box center [31, 119] width 9 height 12
select select "service"
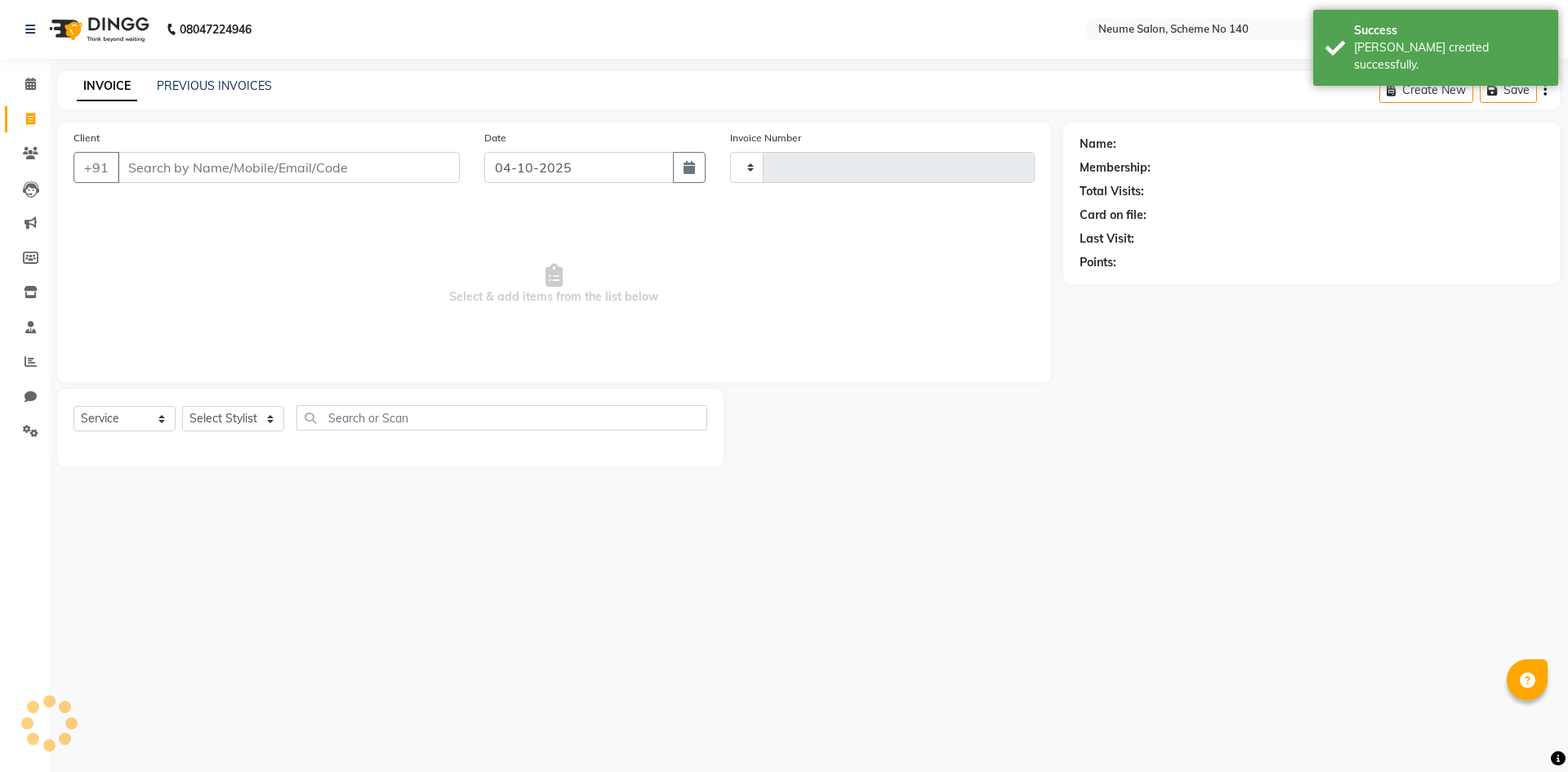
click at [180, 165] on input "Client" at bounding box center [288, 167] width 342 height 31
type input "3257"
select select "8098"
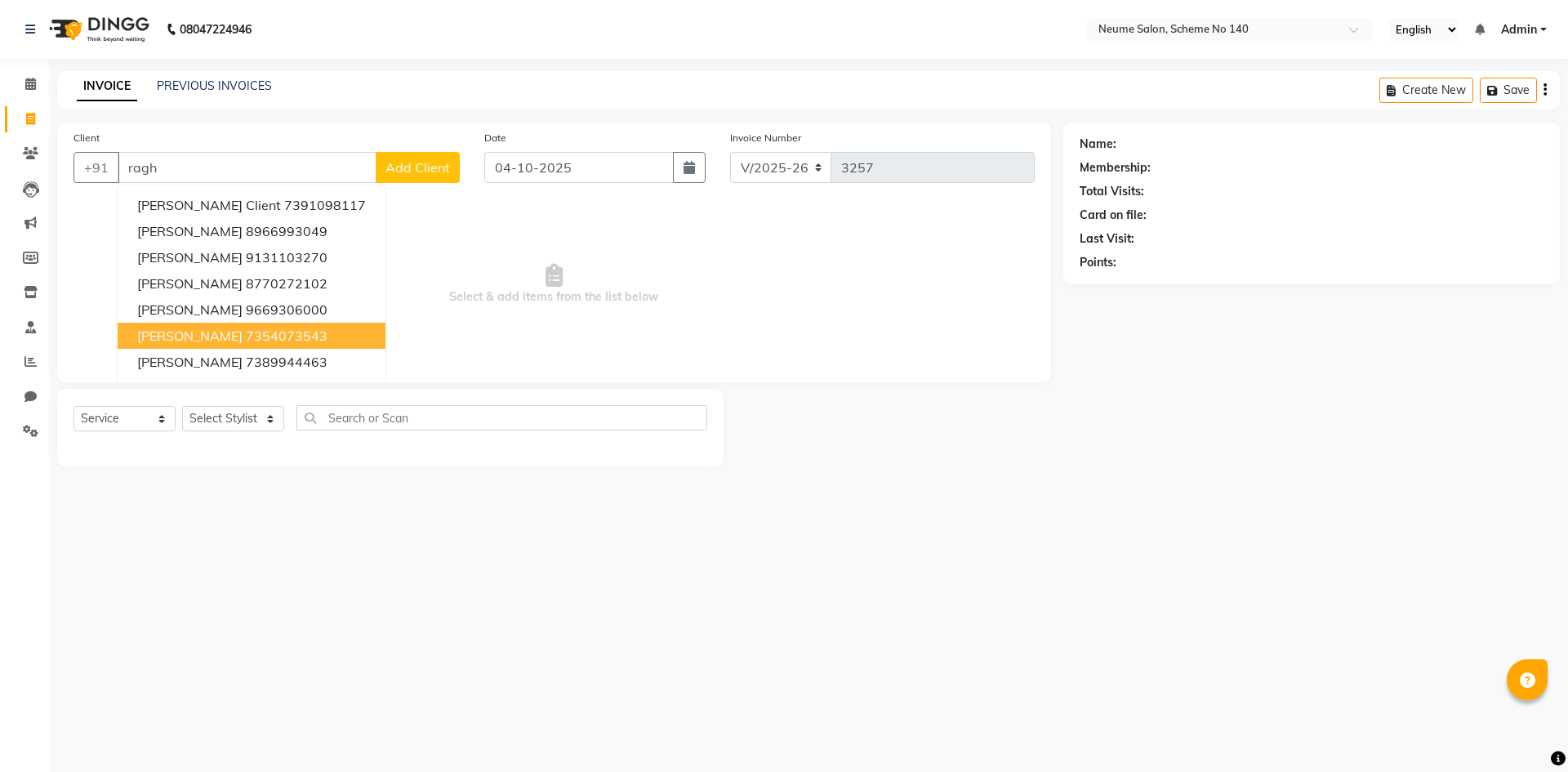
click at [279, 326] on button "[PERSON_NAME] 7354073543" at bounding box center [251, 335] width 268 height 26
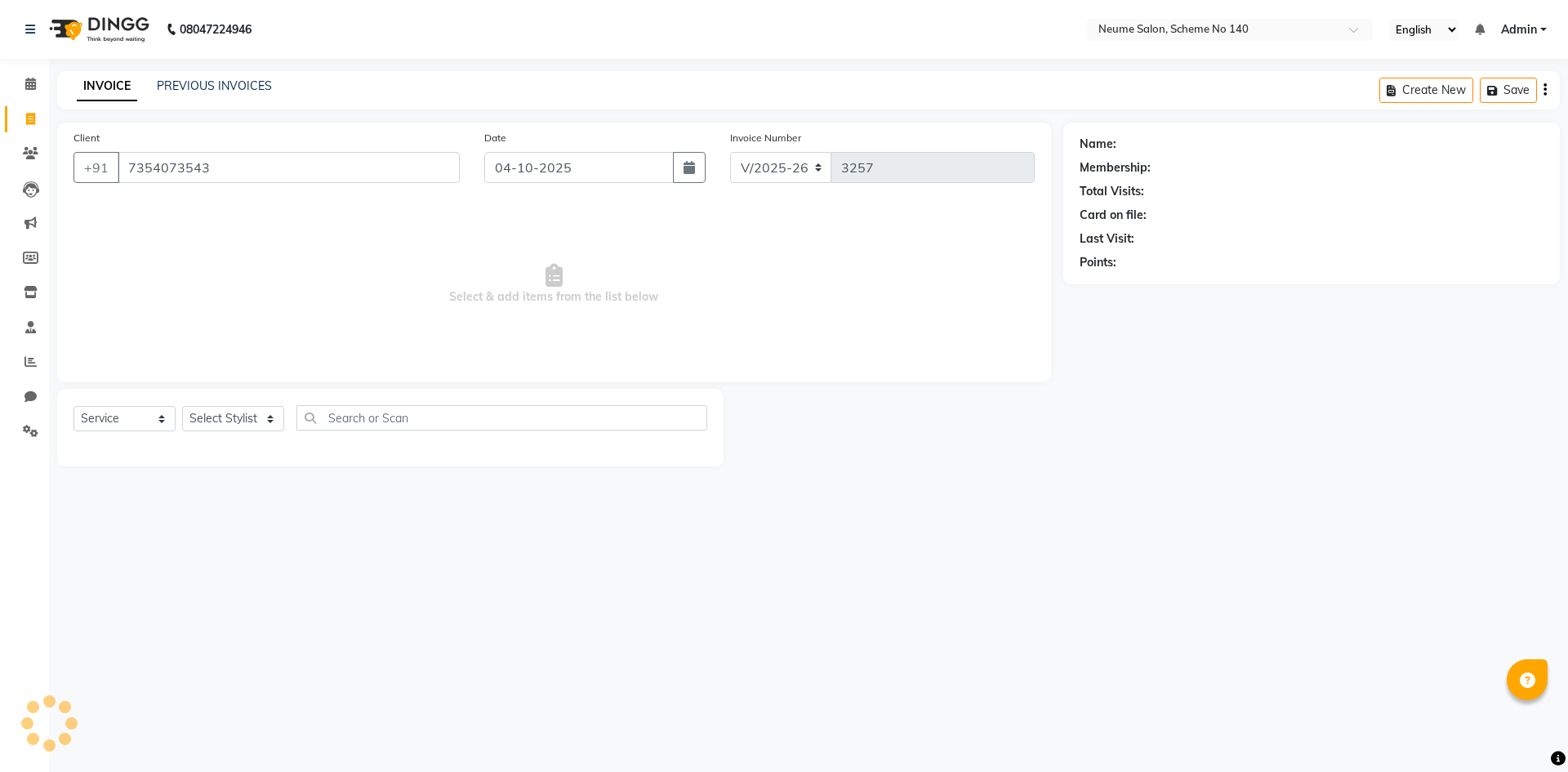
type input "7354073543"
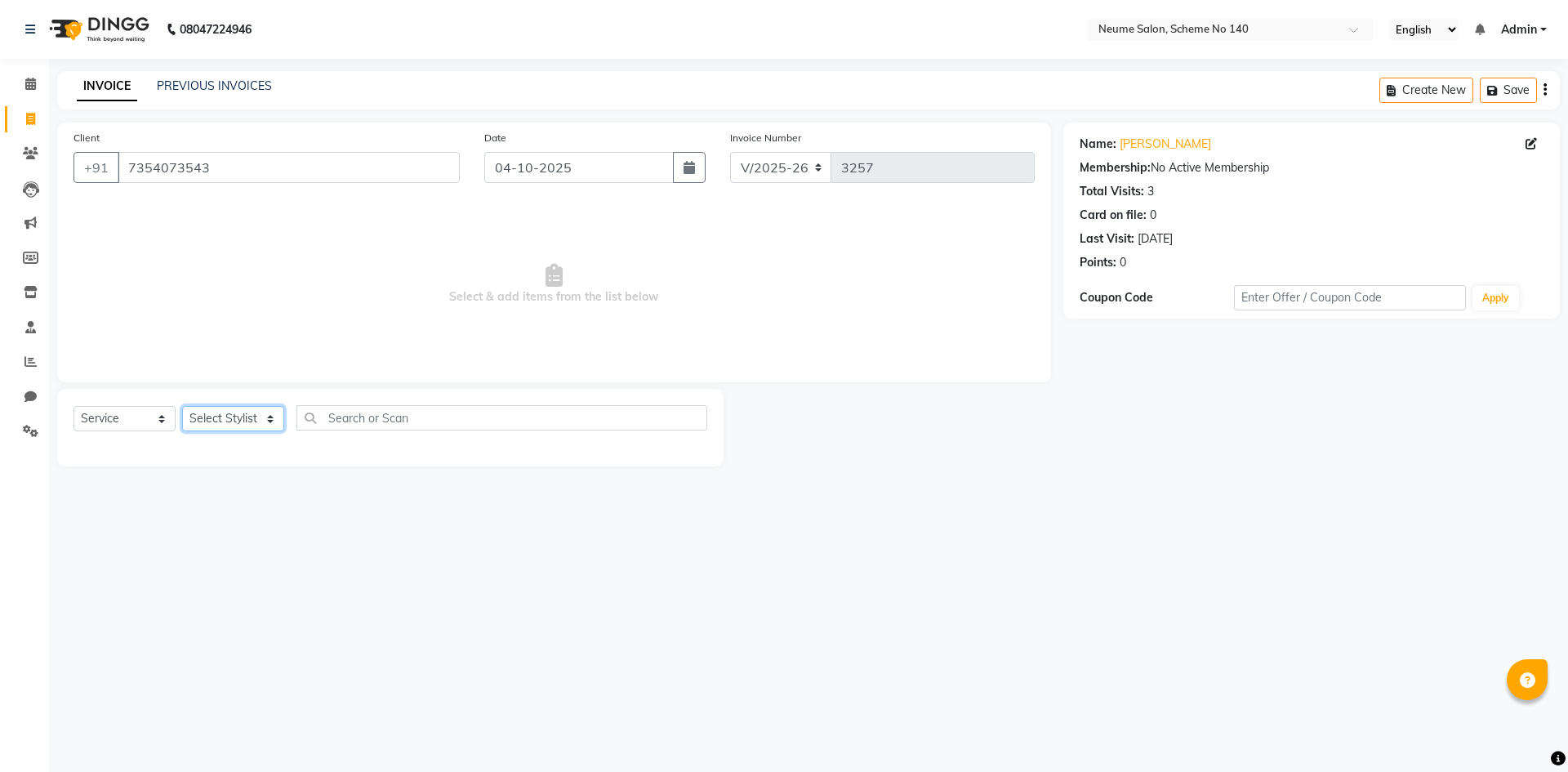
click at [237, 417] on select "Select Stylist [PERSON_NAME] Ashvina [PERSON_NAME] [DATE][PERSON_NAME] Mahi [PE…" at bounding box center [233, 418] width 102 height 26
select select "90991"
click at [182, 406] on select "Select Stylist [PERSON_NAME] Ashvina [PERSON_NAME] [DATE][PERSON_NAME] Mahi [PE…" at bounding box center [233, 418] width 102 height 26
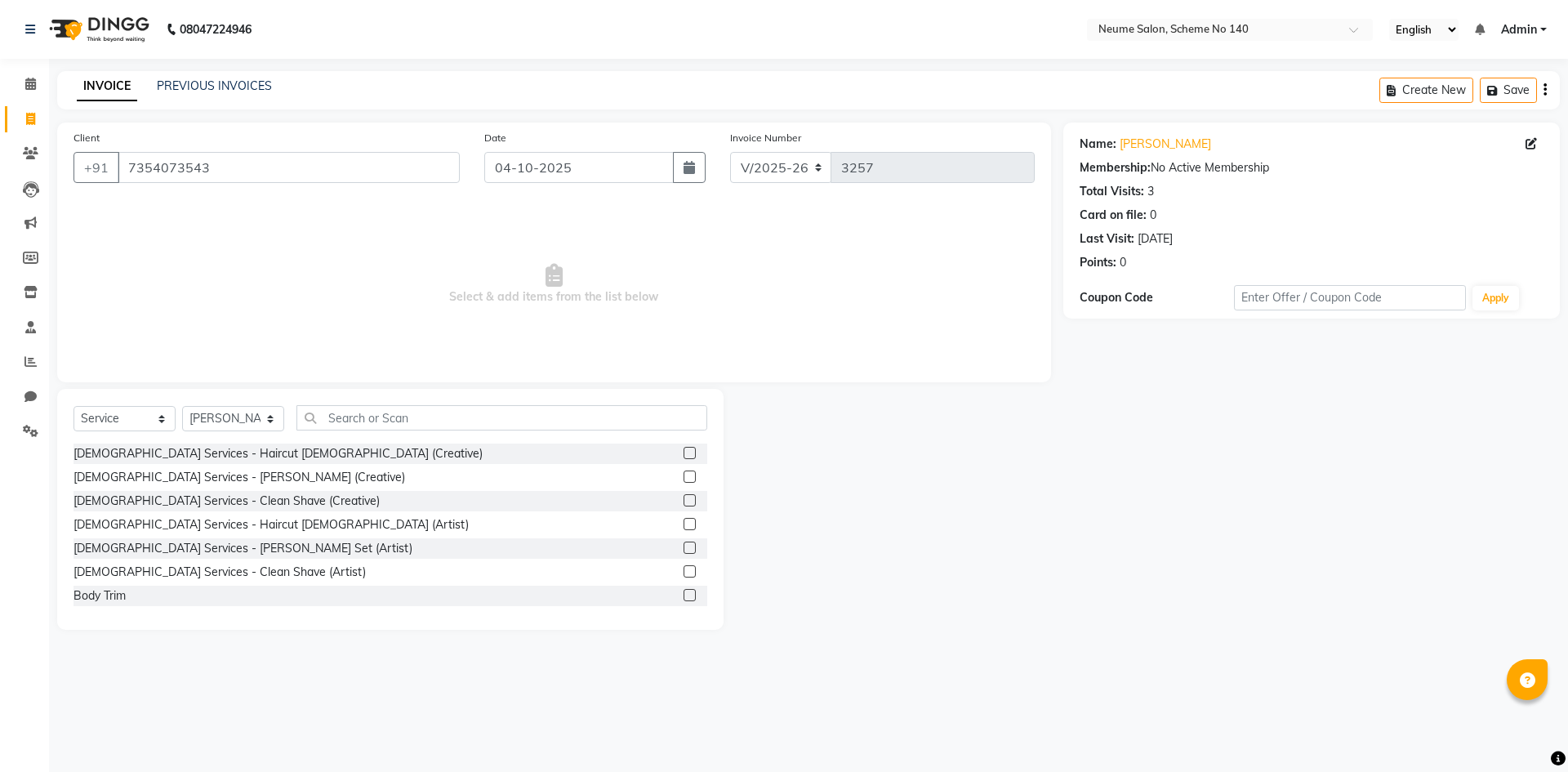
click at [368, 405] on div "Select Service Product Membership Package Voucher Prepaid Gift Card Select Styl…" at bounding box center [390, 508] width 667 height 241
click at [175, 520] on div "[DEMOGRAPHIC_DATA] Services - Haircut [DEMOGRAPHIC_DATA] (Artist)" at bounding box center [270, 525] width 395 height 17
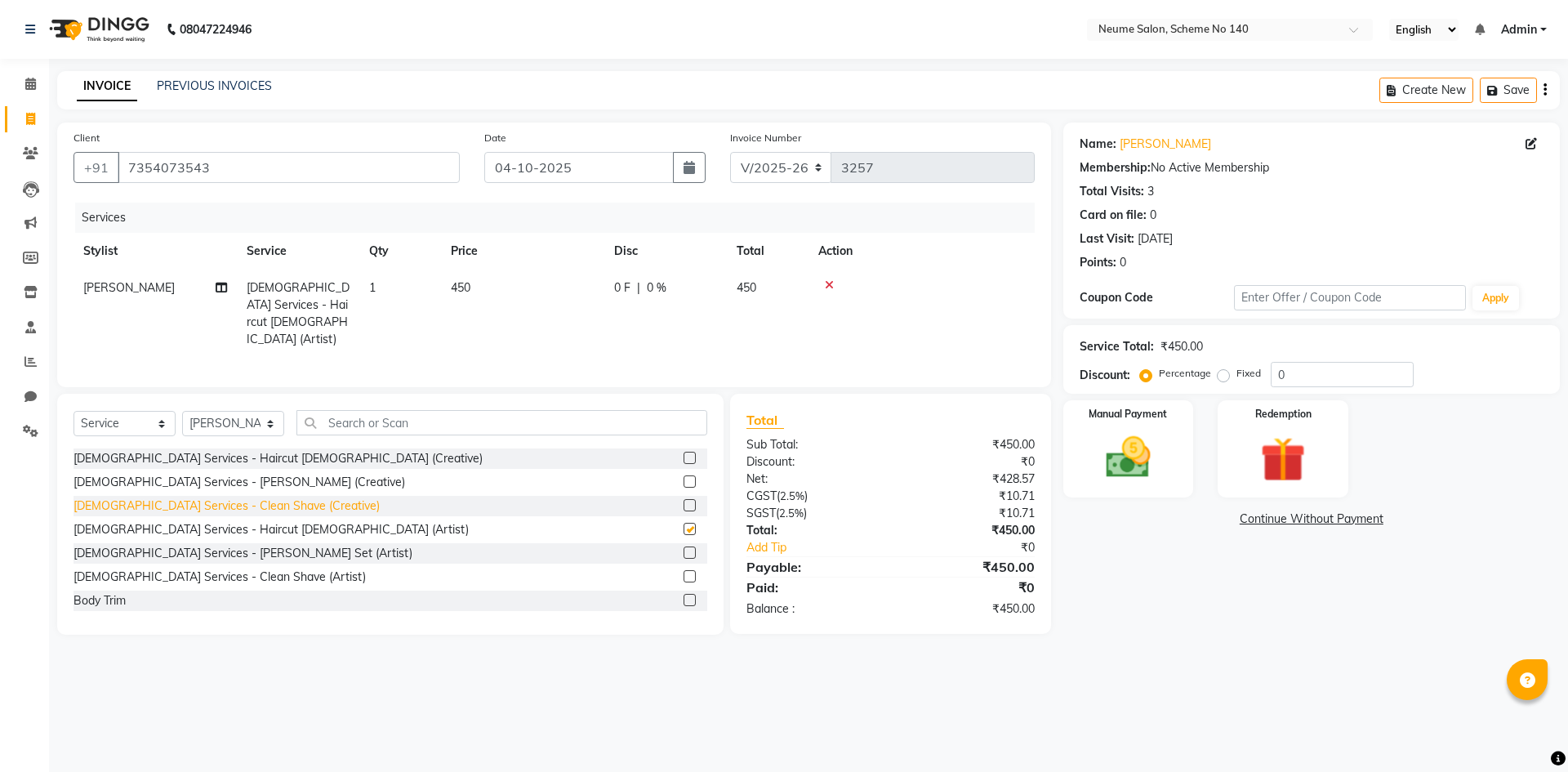
checkbox input "false"
click at [171, 474] on div "[DEMOGRAPHIC_DATA] Services - [PERSON_NAME] (Creative)" at bounding box center [239, 482] width 332 height 17
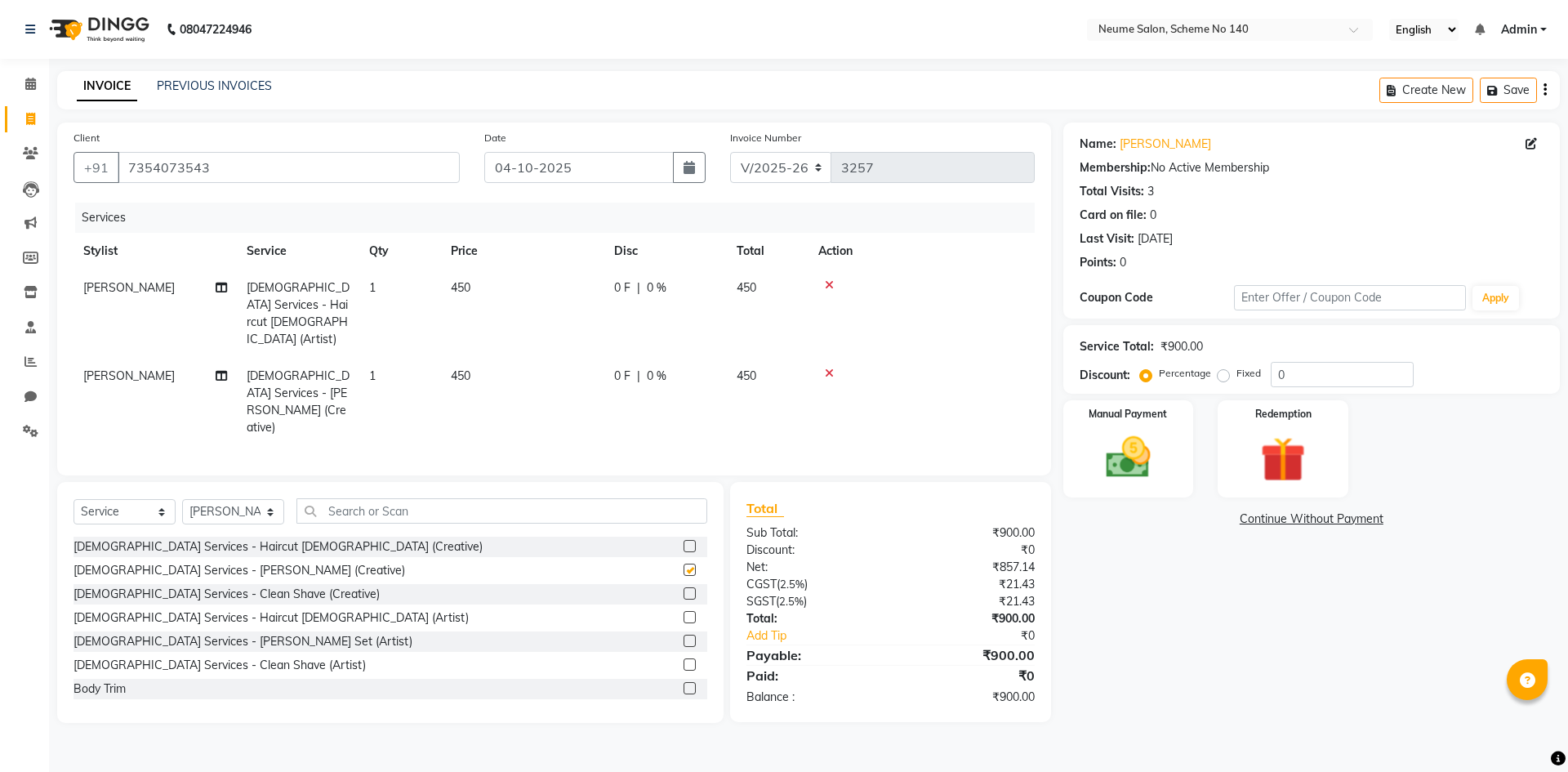
checkbox input "false"
click at [829, 367] on icon at bounding box center [829, 372] width 9 height 11
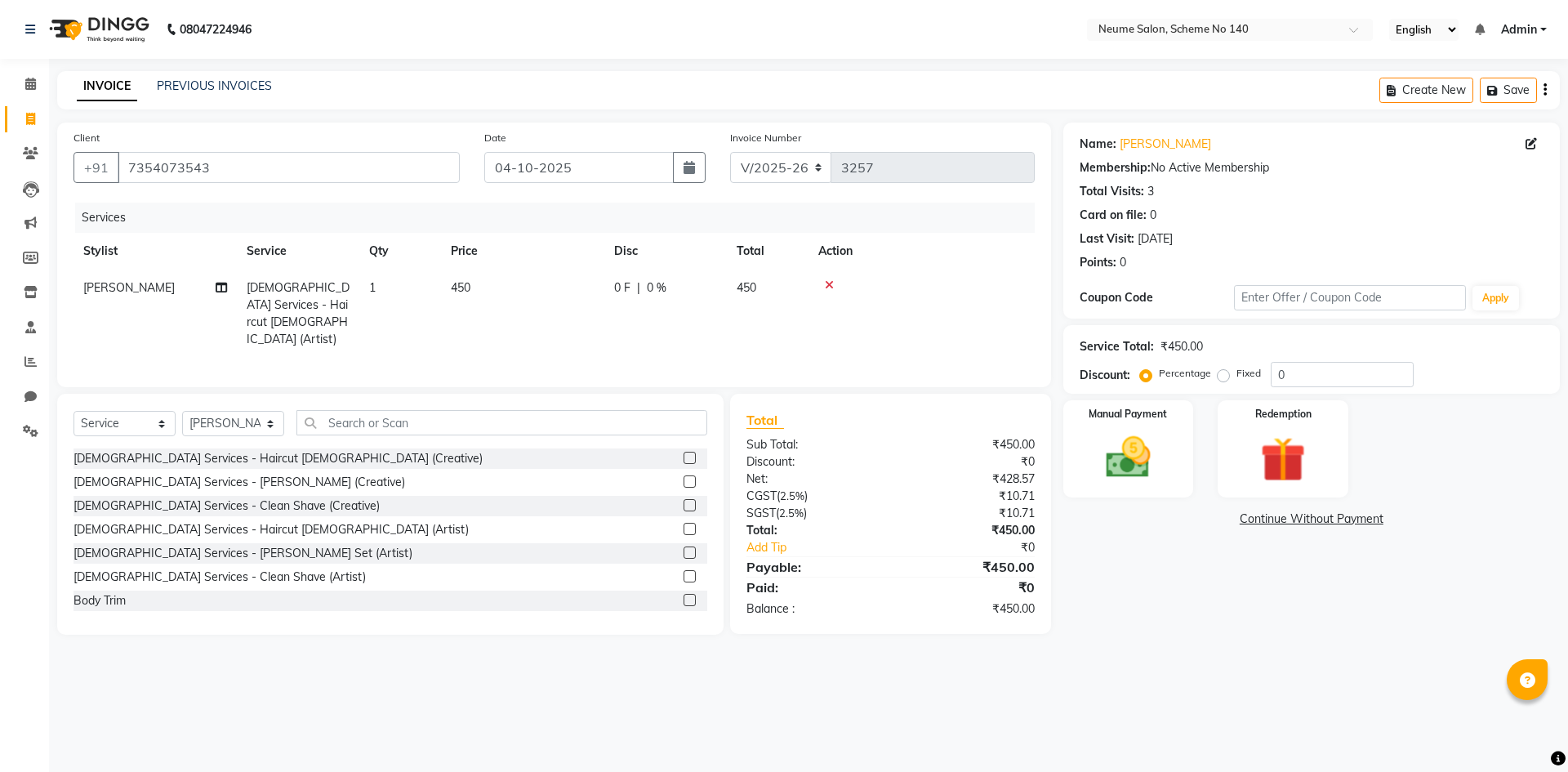
click at [199, 546] on div "[DEMOGRAPHIC_DATA] Services - [PERSON_NAME] Set (Artist)" at bounding box center [242, 553] width 339 height 17
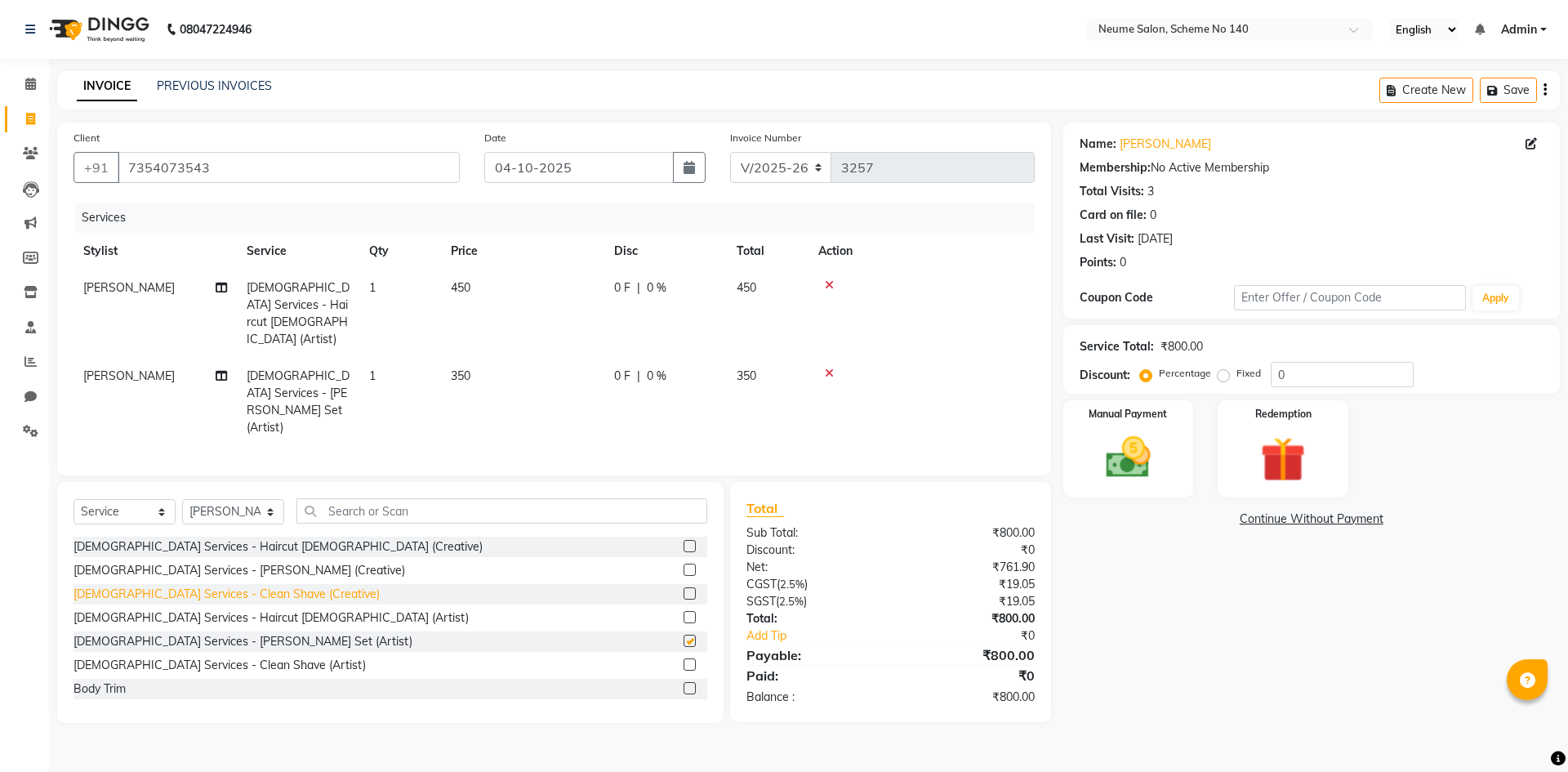
checkbox input "false"
click at [1118, 446] on img at bounding box center [1128, 457] width 76 height 54
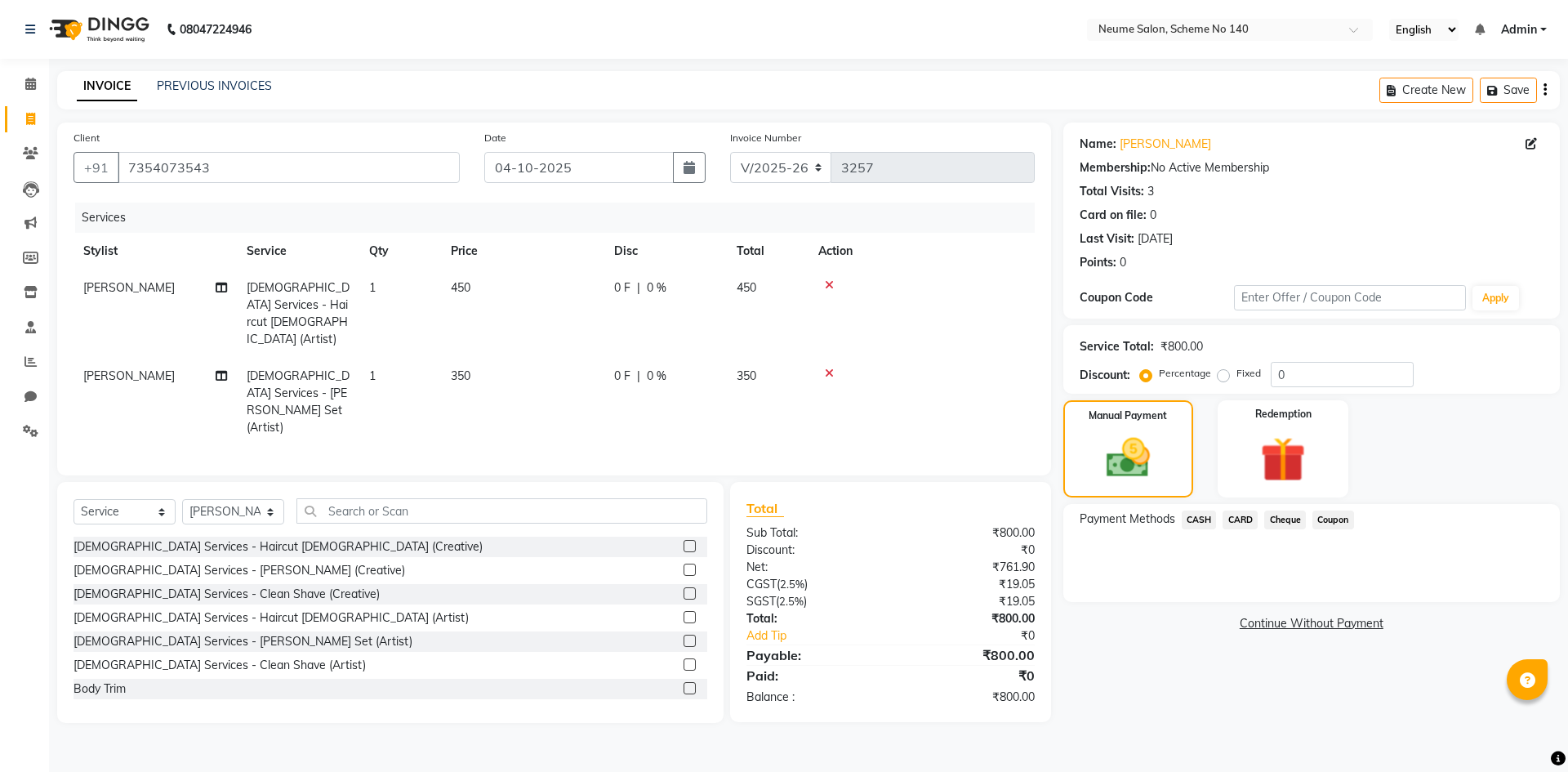
click at [1249, 519] on span "CARD" at bounding box center [1240, 519] width 35 height 19
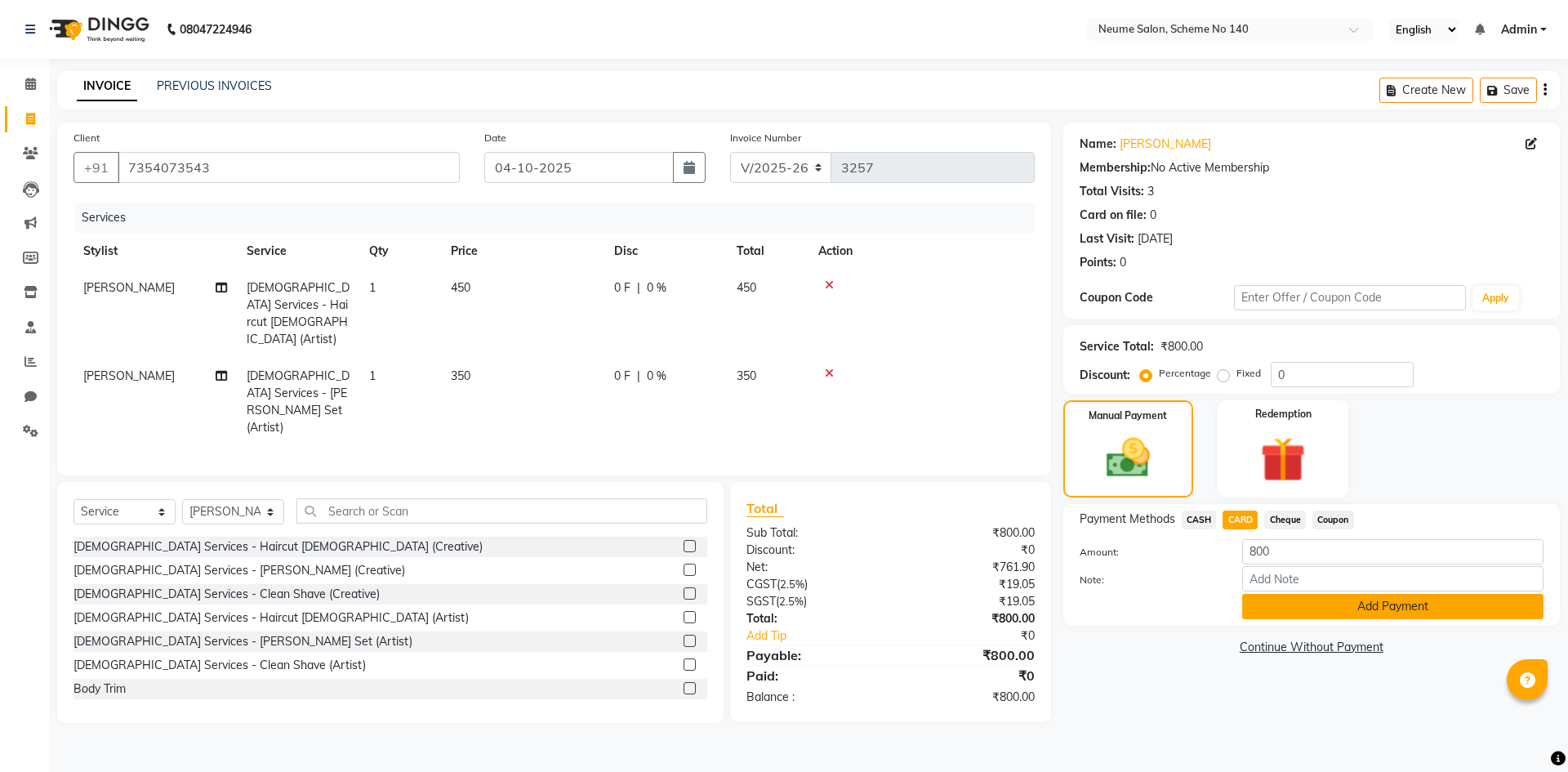
click at [1300, 605] on button "Add Payment" at bounding box center [1393, 606] width 301 height 26
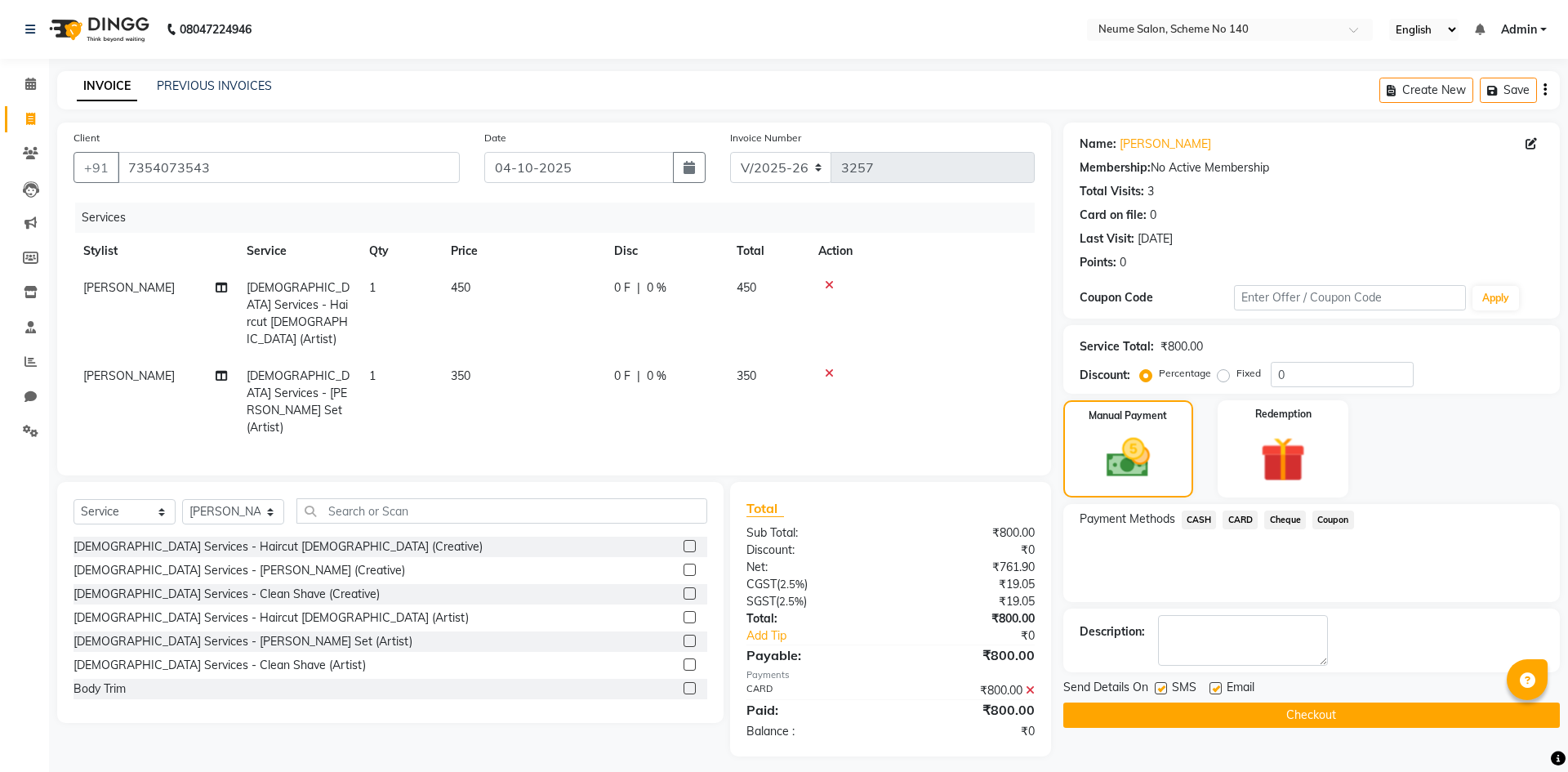
click at [1307, 715] on button "Checkout" at bounding box center [1311, 715] width 497 height 26
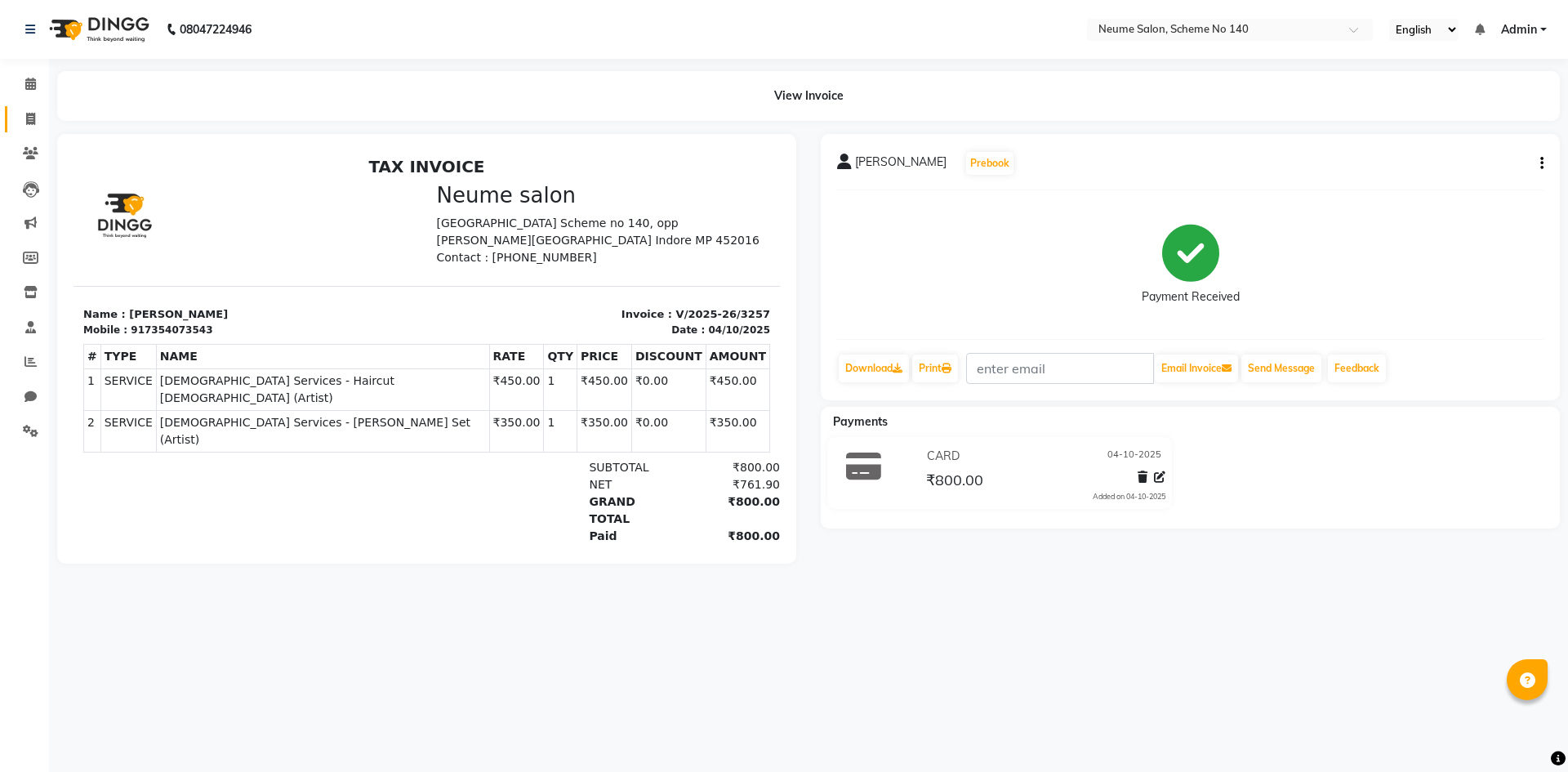
click at [31, 109] on link "Invoice" at bounding box center [25, 120] width 39 height 27
select select "service"
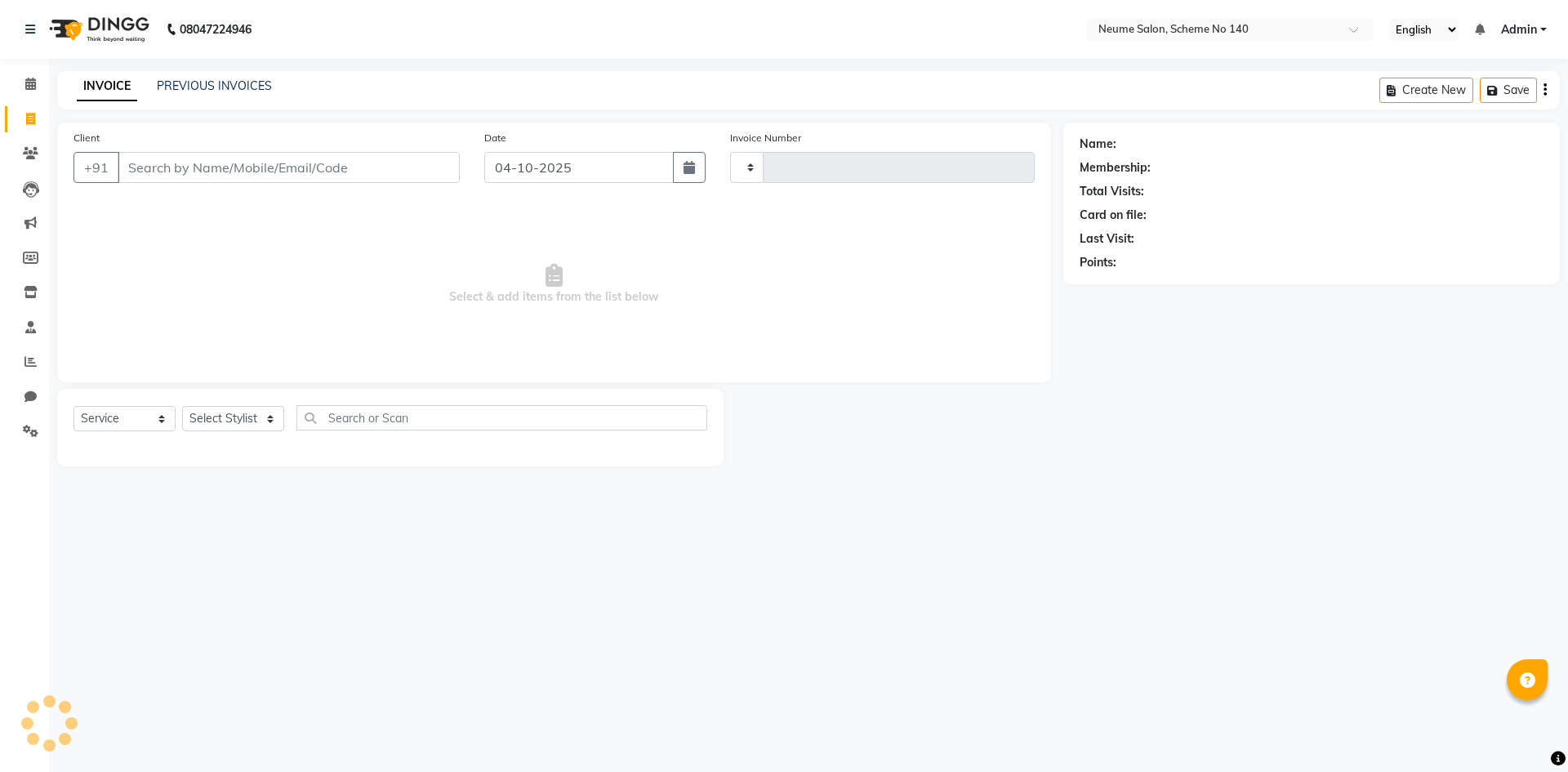
click at [253, 166] on input "Client" at bounding box center [288, 167] width 342 height 31
type input "amit n"
type input "3258"
select select "8098"
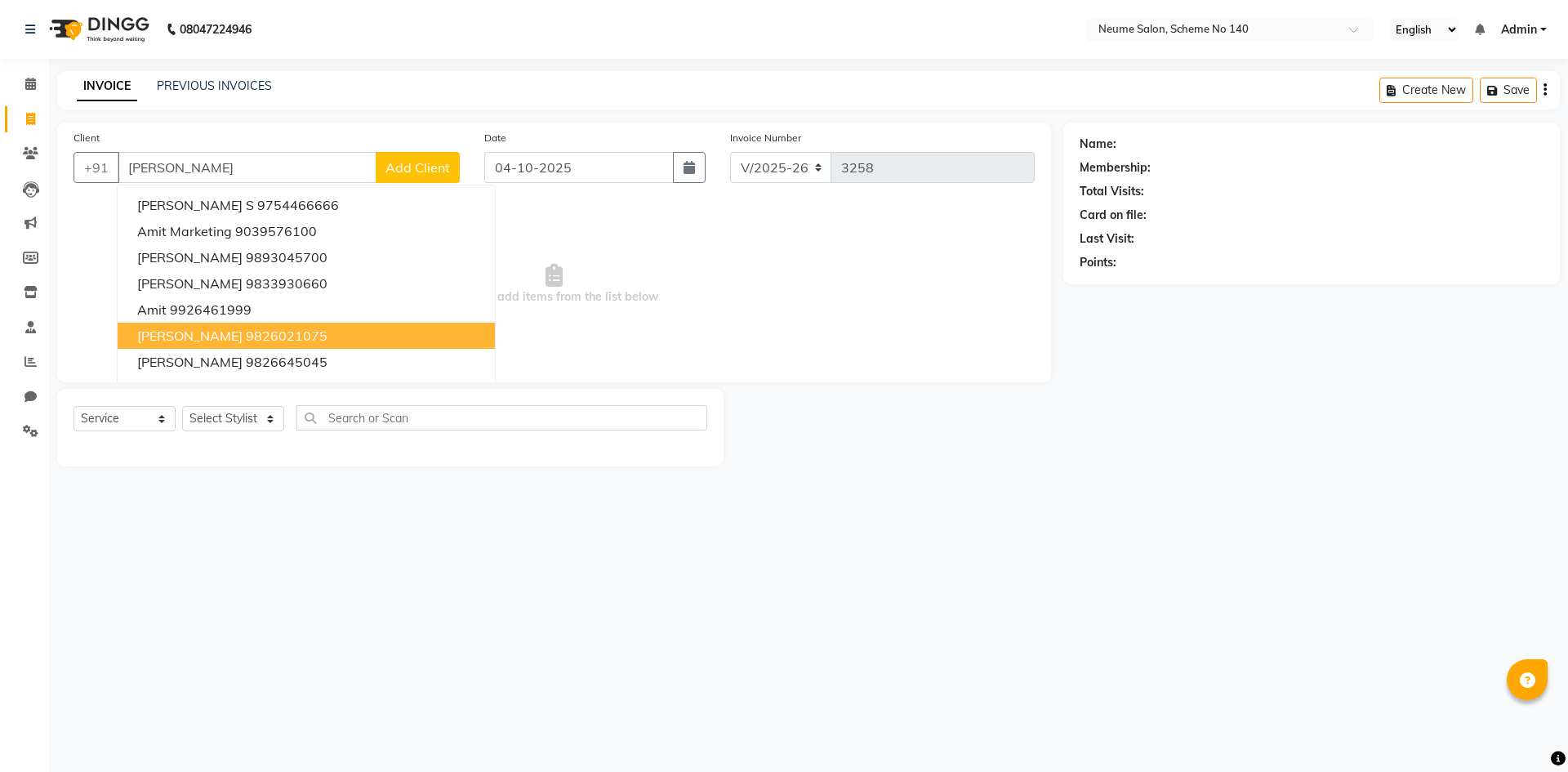
click at [208, 343] on span "[PERSON_NAME]" at bounding box center [190, 335] width 105 height 16
type input "9826021075"
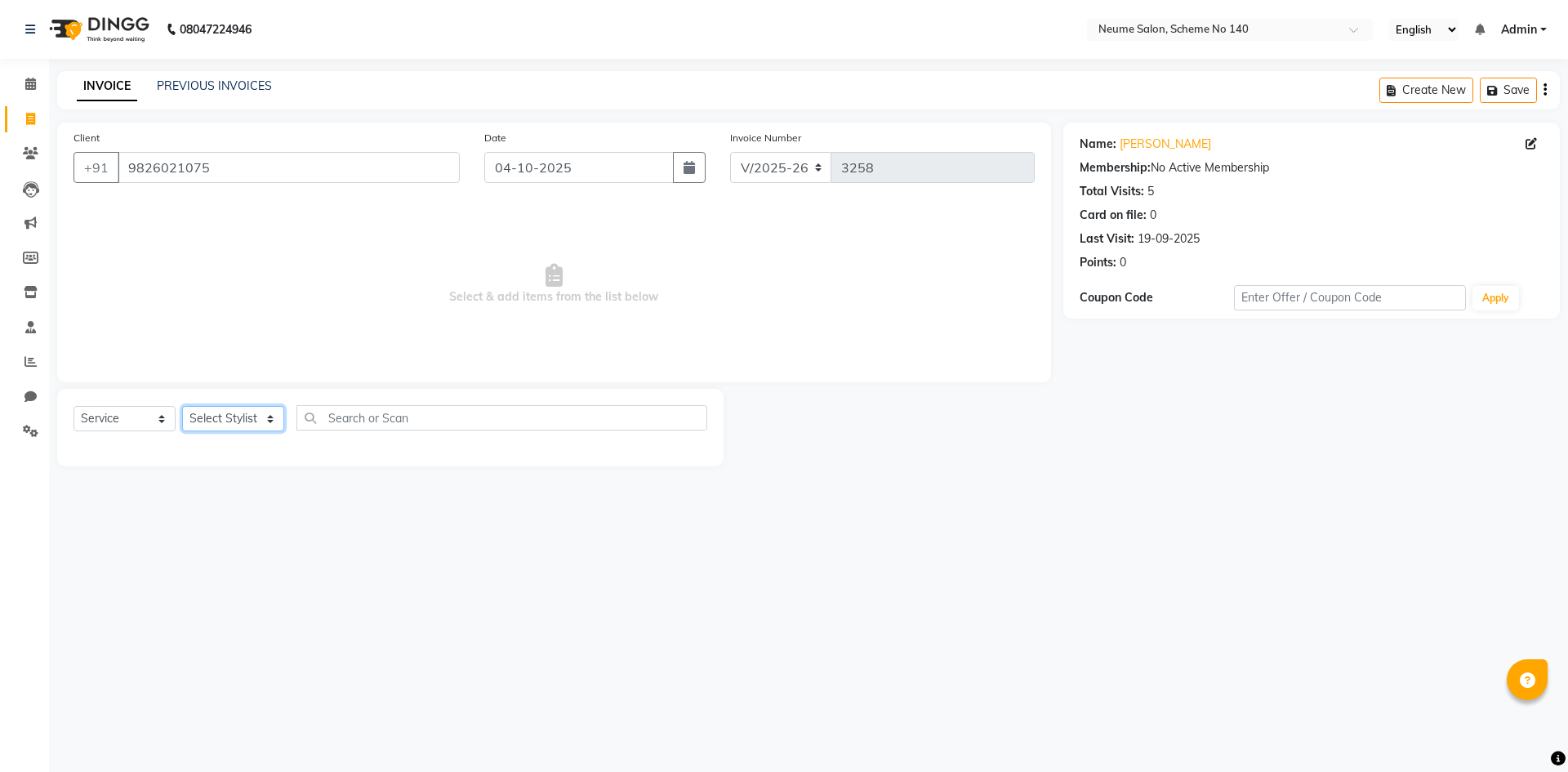
click at [210, 416] on select "Select Stylist [PERSON_NAME] Ashvina [PERSON_NAME] [DATE][PERSON_NAME] Mahi [PE…" at bounding box center [233, 418] width 102 height 26
select select "90991"
click at [182, 406] on select "Select Stylist [PERSON_NAME] Ashvina [PERSON_NAME] [DATE][PERSON_NAME] Mahi [PE…" at bounding box center [233, 418] width 102 height 26
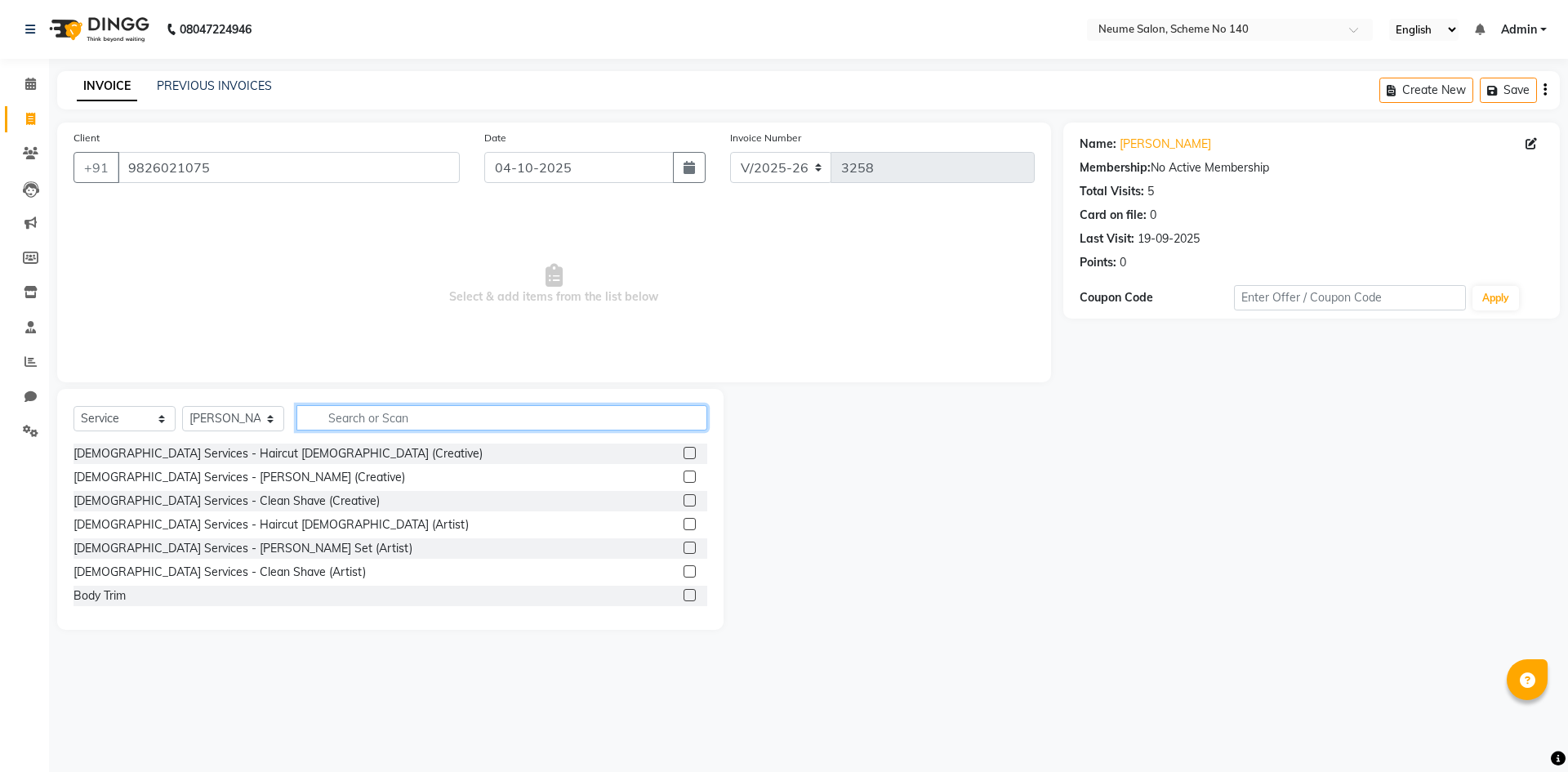
click at [330, 413] on input "text" at bounding box center [502, 417] width 411 height 26
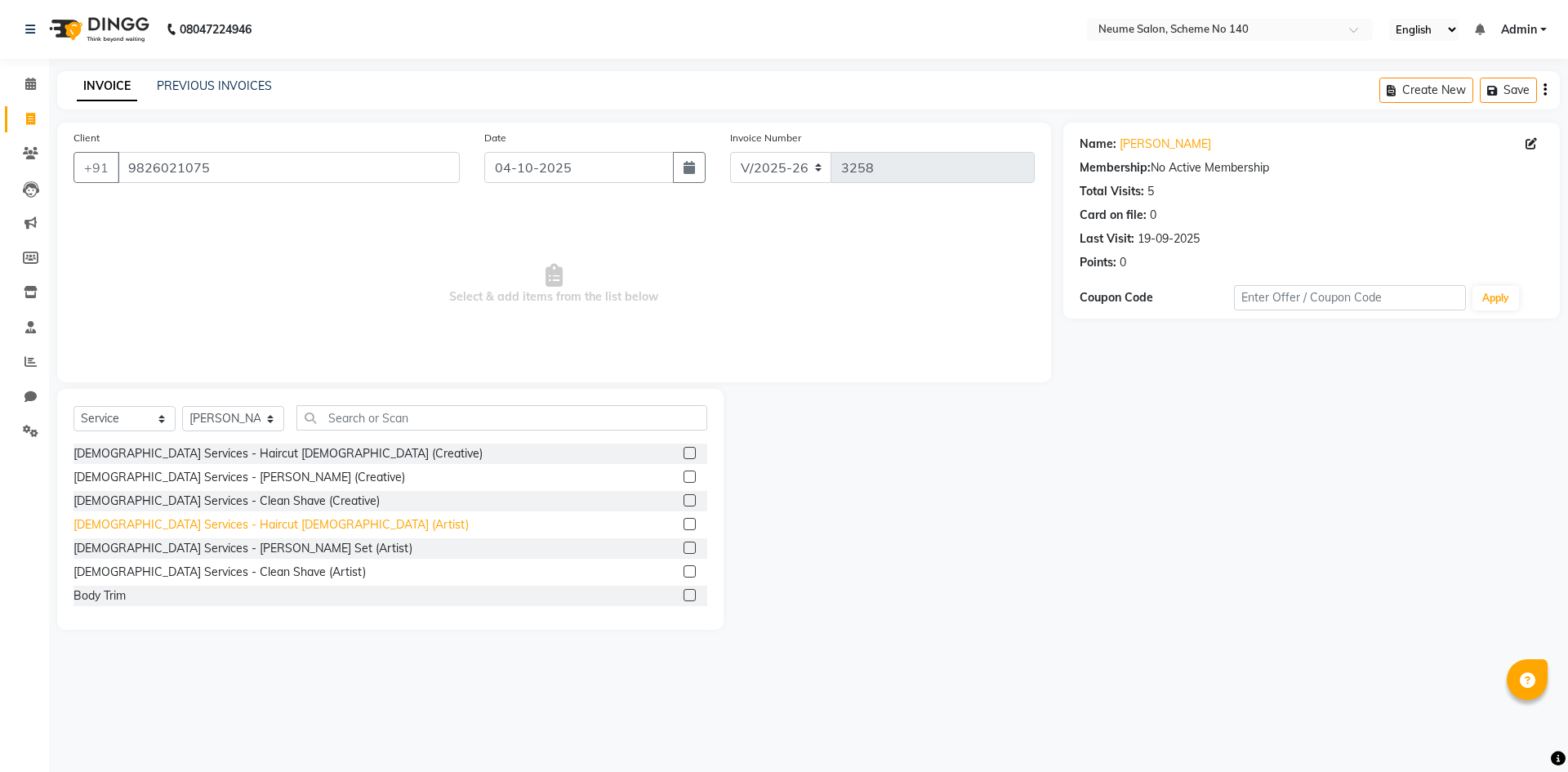
click at [173, 525] on div "[DEMOGRAPHIC_DATA] Services - Haircut [DEMOGRAPHIC_DATA] (Artist)" at bounding box center [270, 525] width 395 height 17
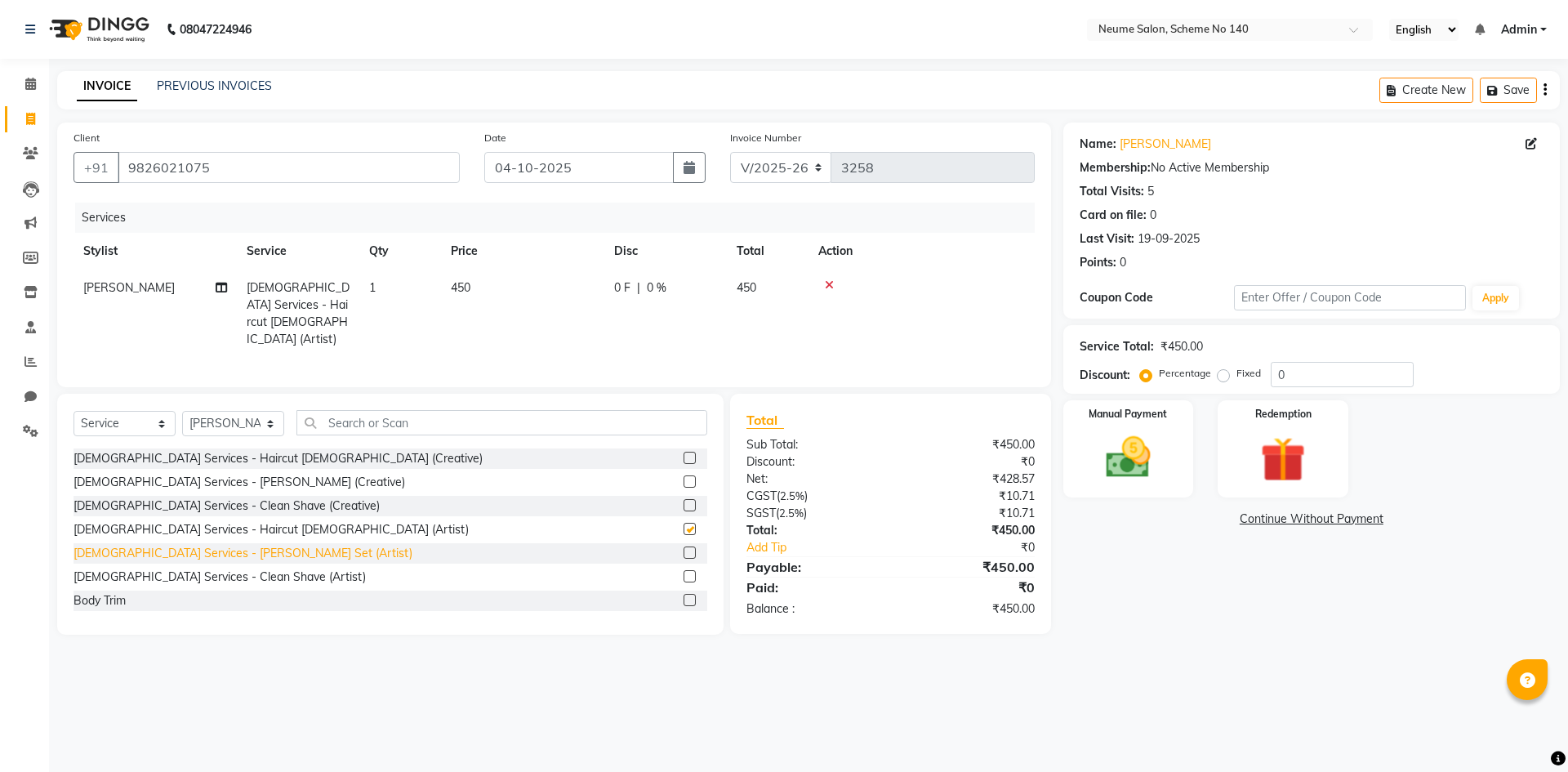
checkbox input "false"
click at [170, 545] on div "[DEMOGRAPHIC_DATA] Services - [PERSON_NAME] Set (Artist)" at bounding box center [242, 553] width 339 height 17
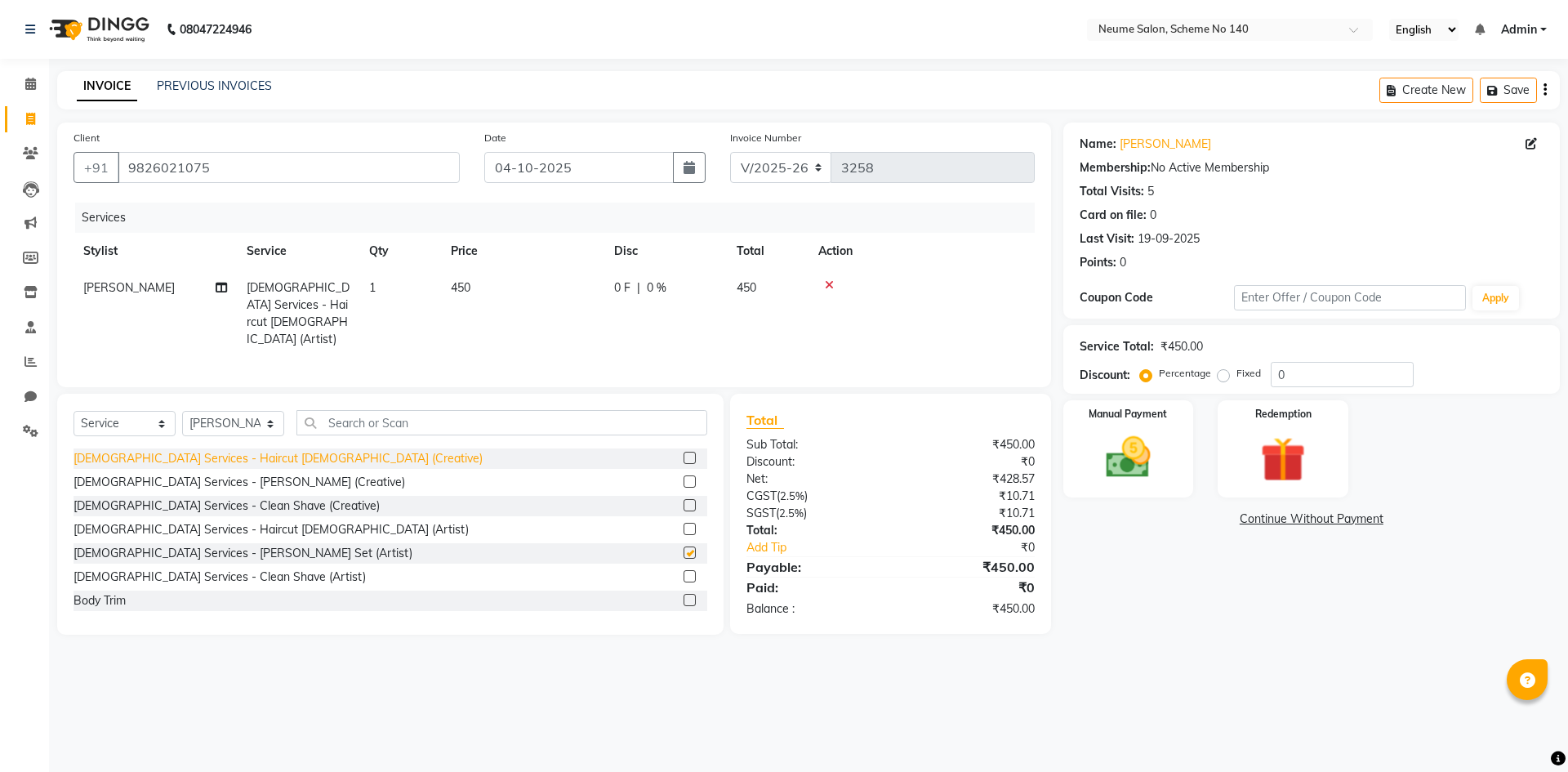
checkbox input "false"
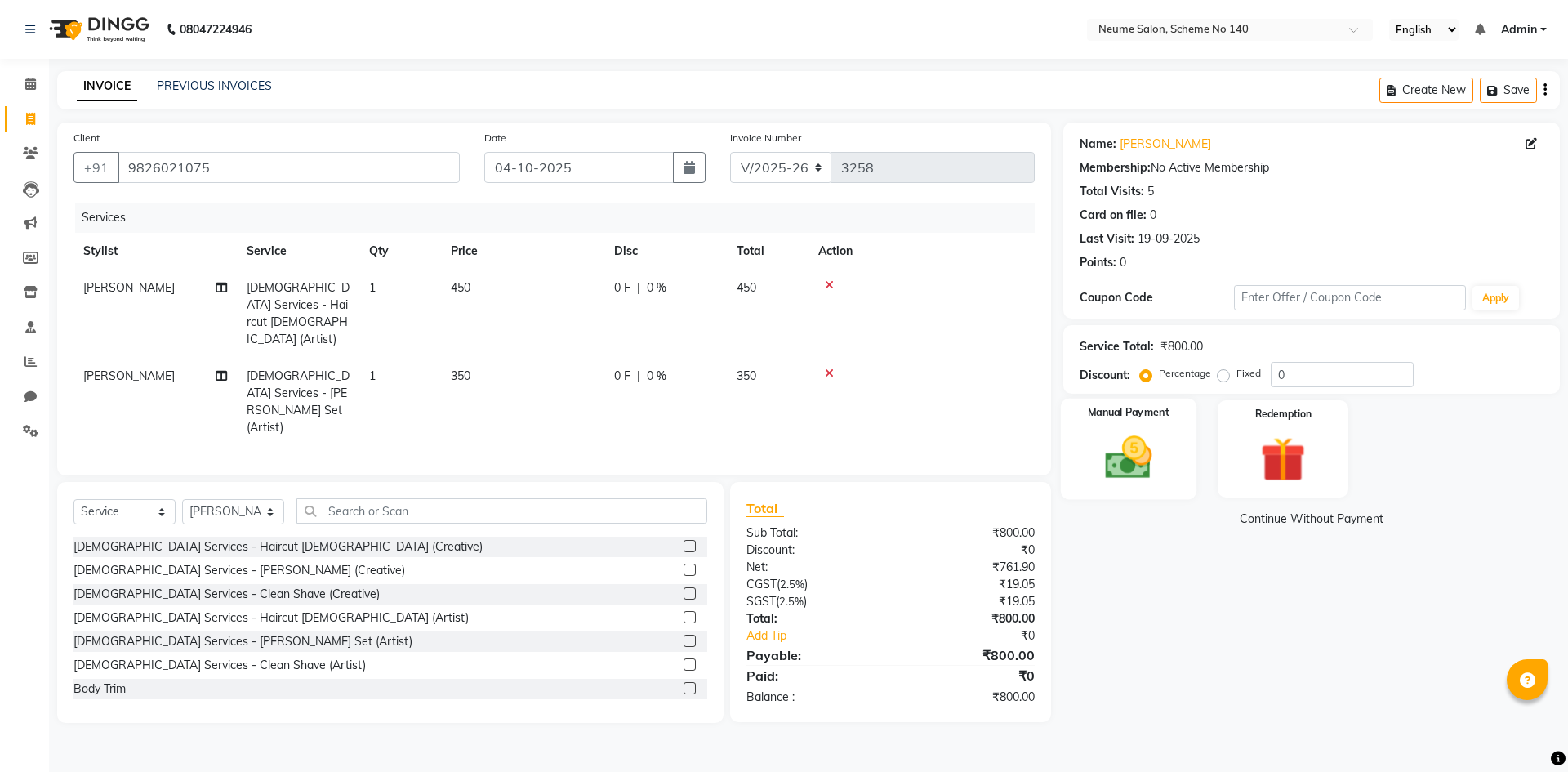
click at [1122, 462] on img at bounding box center [1128, 457] width 76 height 54
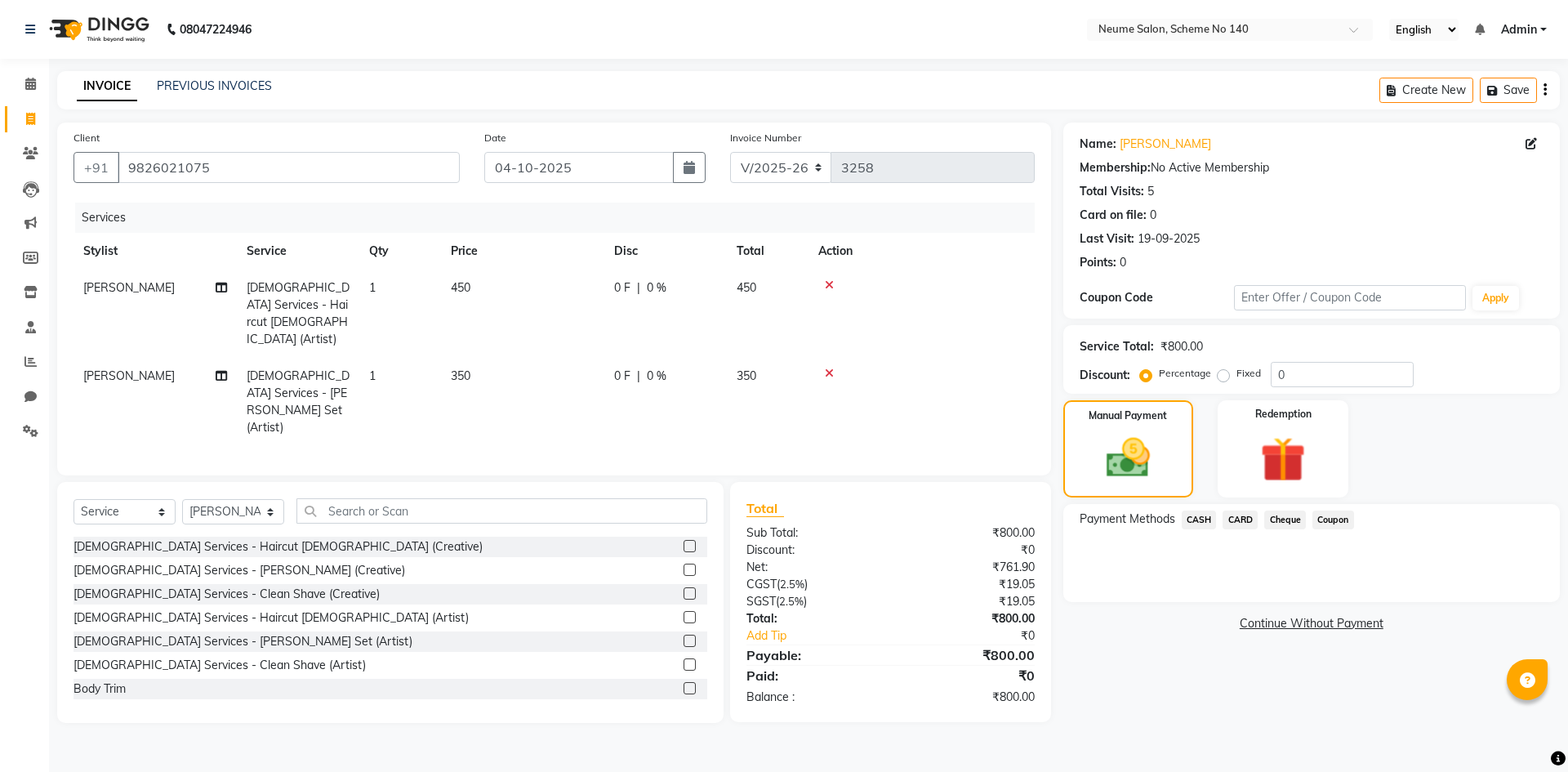
click at [1198, 519] on span "CASH" at bounding box center [1199, 519] width 35 height 19
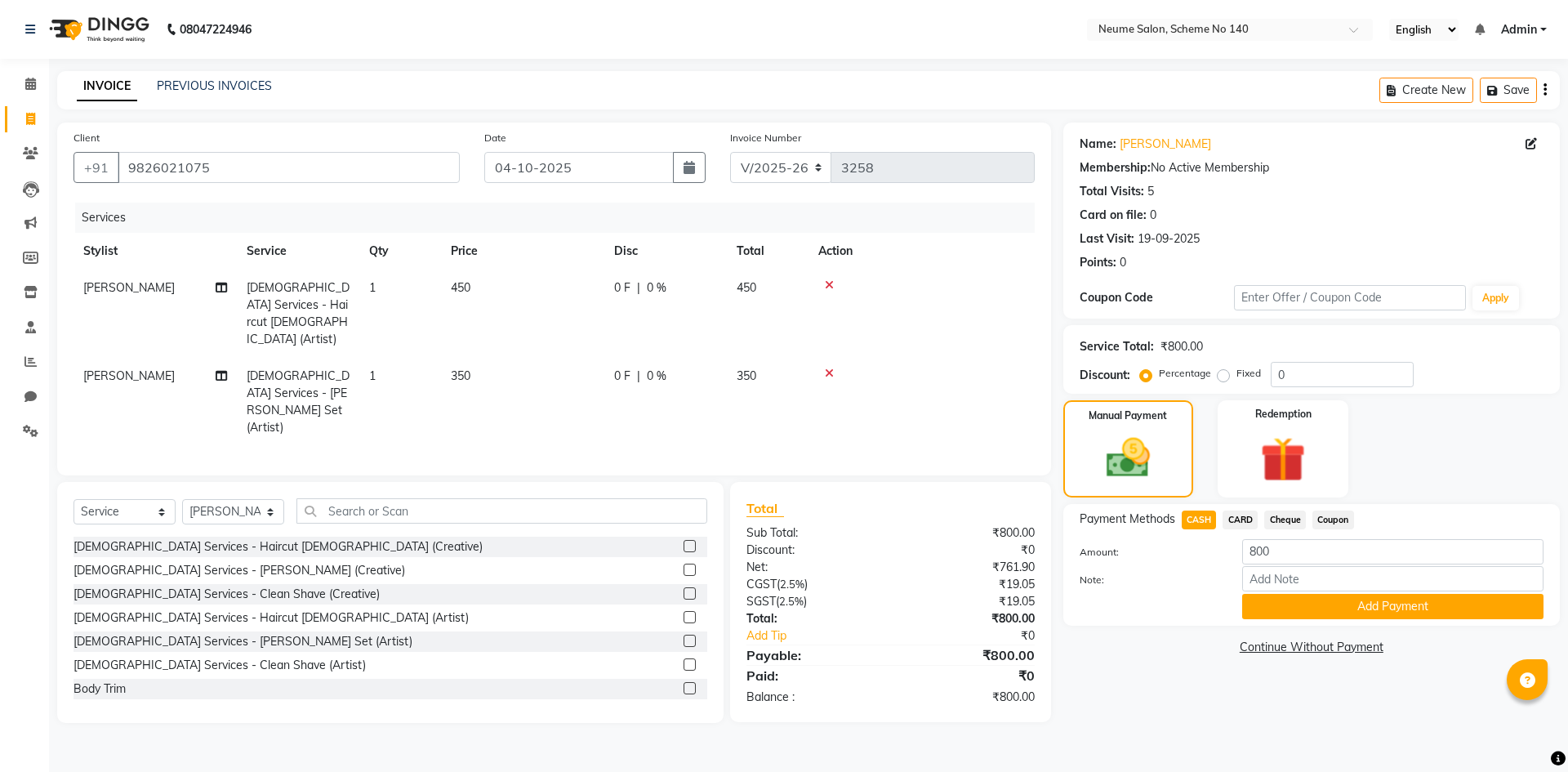
drag, startPoint x: 1294, startPoint y: 610, endPoint x: 1295, endPoint y: 588, distance: 22.0
click at [1294, 610] on button "Add Payment" at bounding box center [1393, 606] width 301 height 26
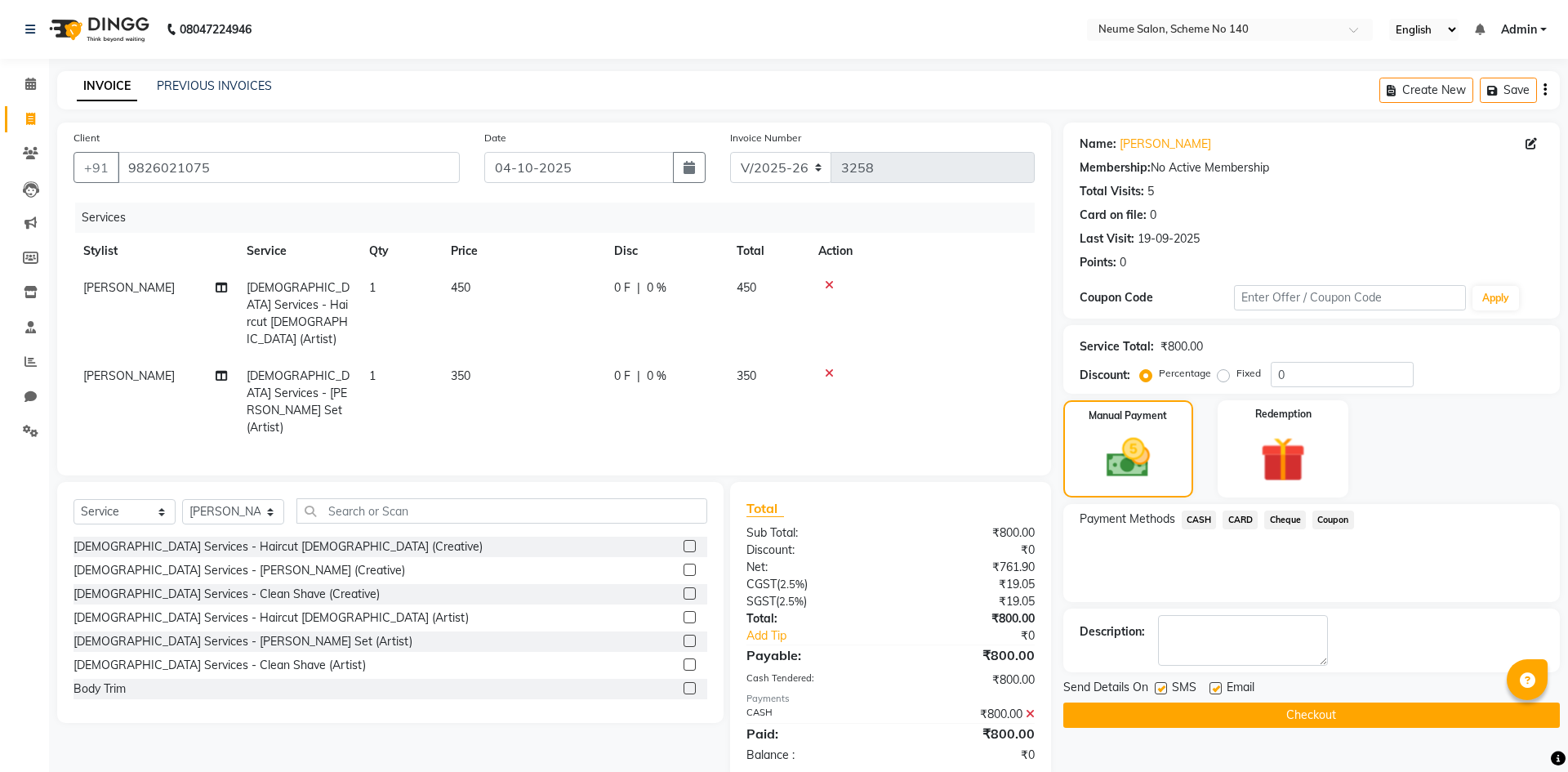
click at [1118, 719] on button "Checkout" at bounding box center [1311, 715] width 497 height 26
